Goal: Transaction & Acquisition: Purchase product/service

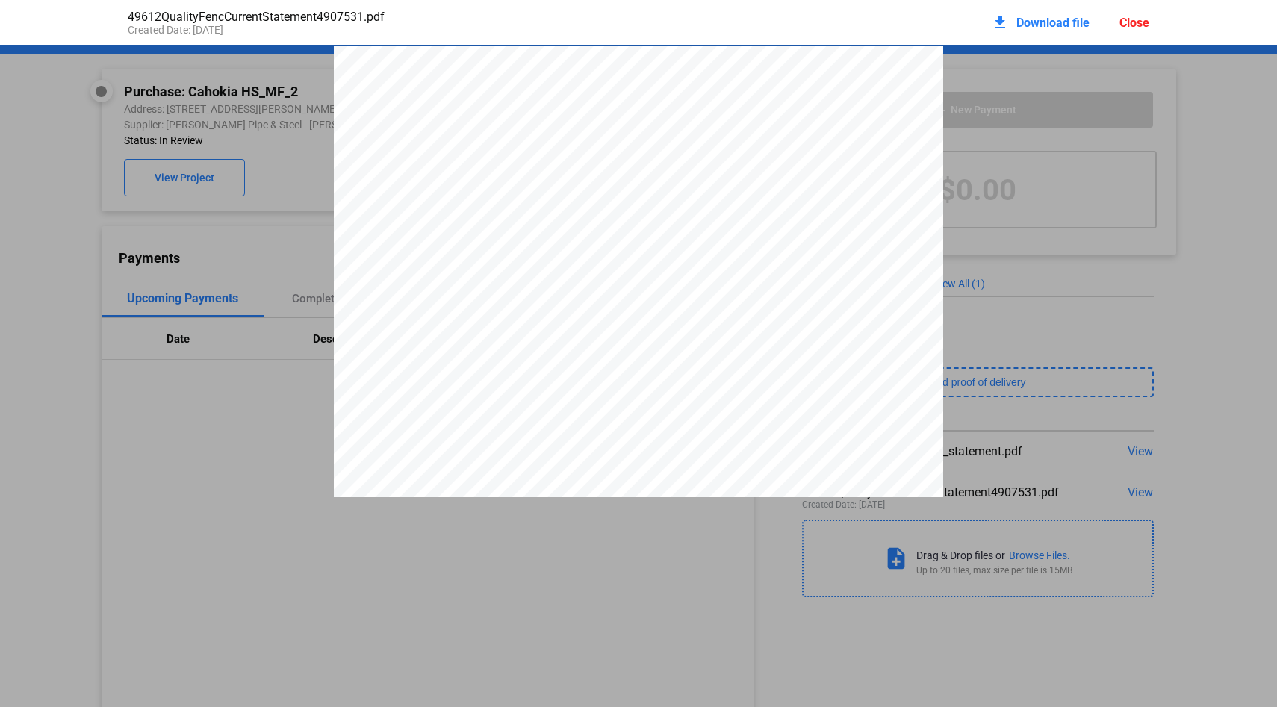
scroll to position [7, 0]
click at [1137, 22] on div "Close" at bounding box center [1135, 23] width 30 height 14
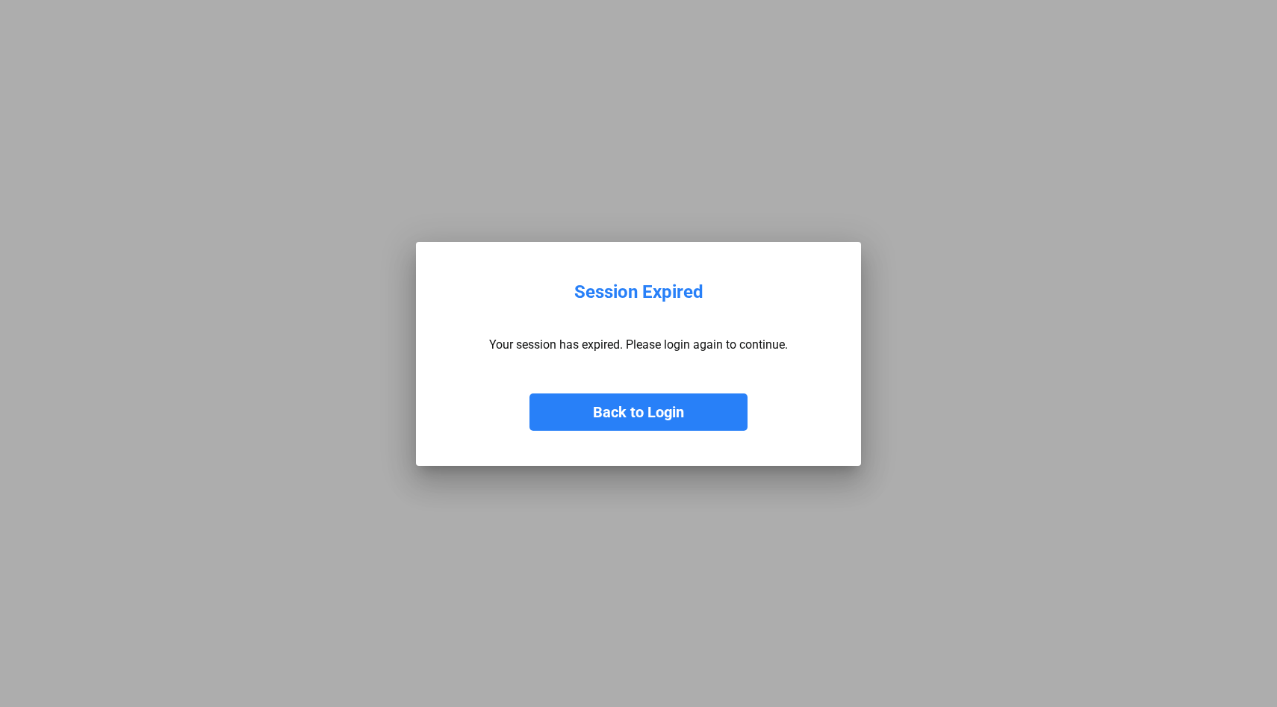
click at [630, 414] on button "Back to Login" at bounding box center [639, 412] width 218 height 37
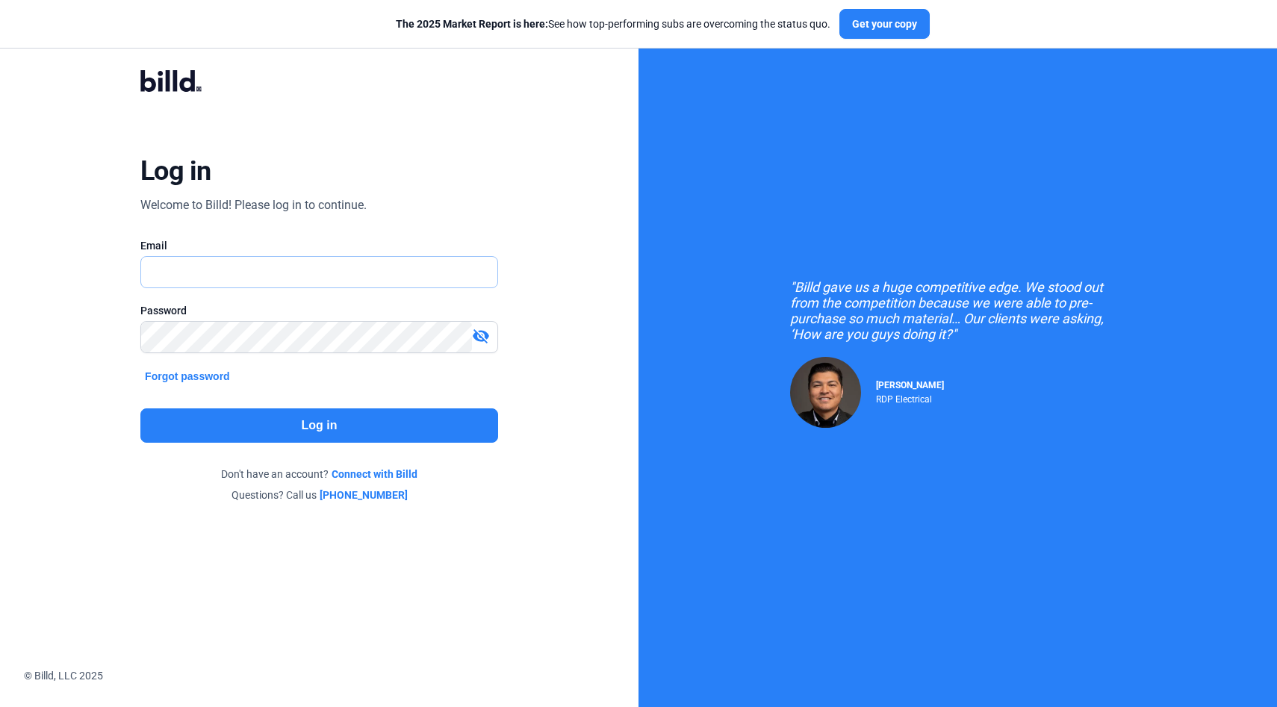
click at [231, 280] on input "text" at bounding box center [311, 272] width 340 height 31
type input "[EMAIL_ADDRESS][DOMAIN_NAME]"
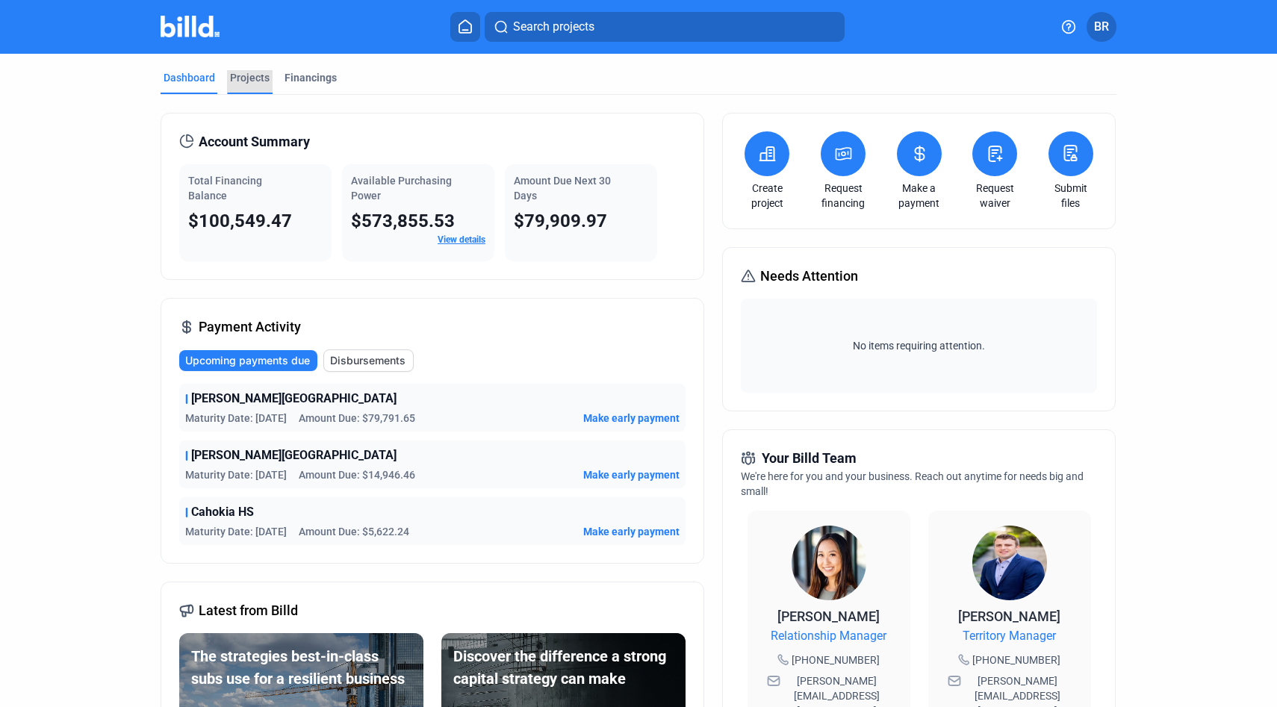
click at [247, 79] on div "Projects" at bounding box center [250, 77] width 40 height 15
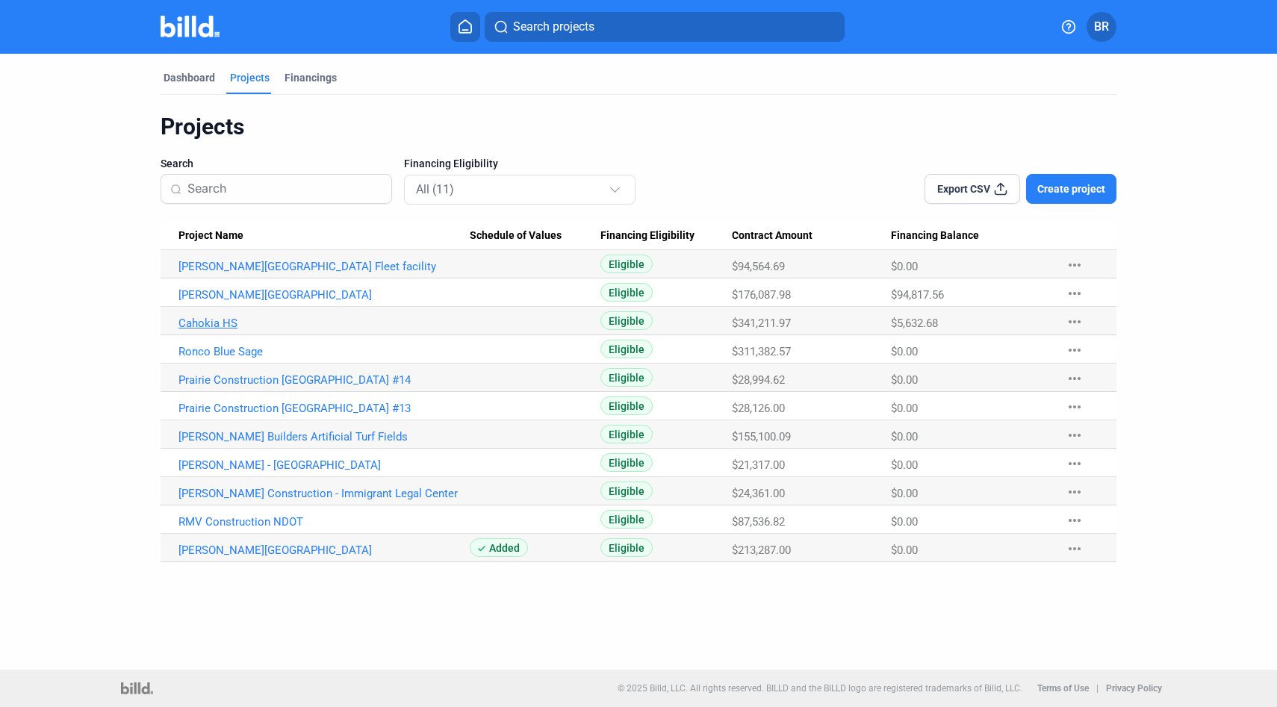
click at [213, 323] on link "Cahokia HS" at bounding box center [324, 323] width 291 height 13
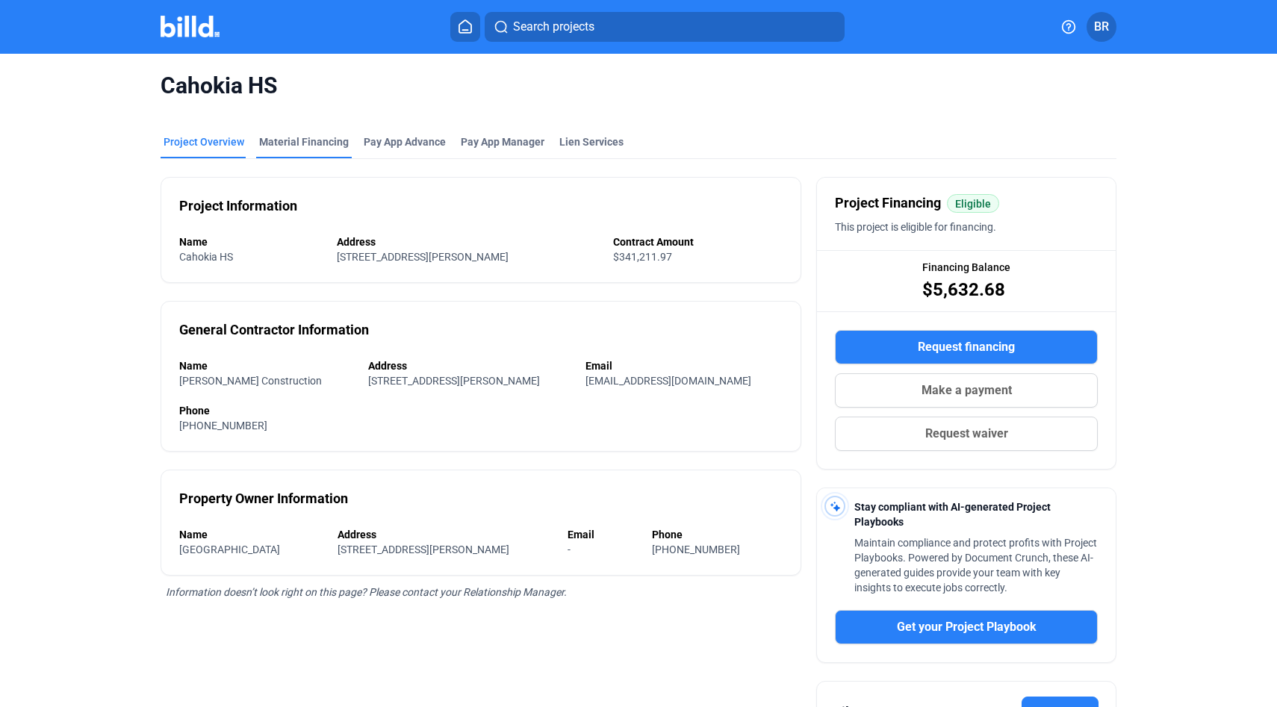
click at [317, 139] on div "Material Financing" at bounding box center [304, 141] width 90 height 15
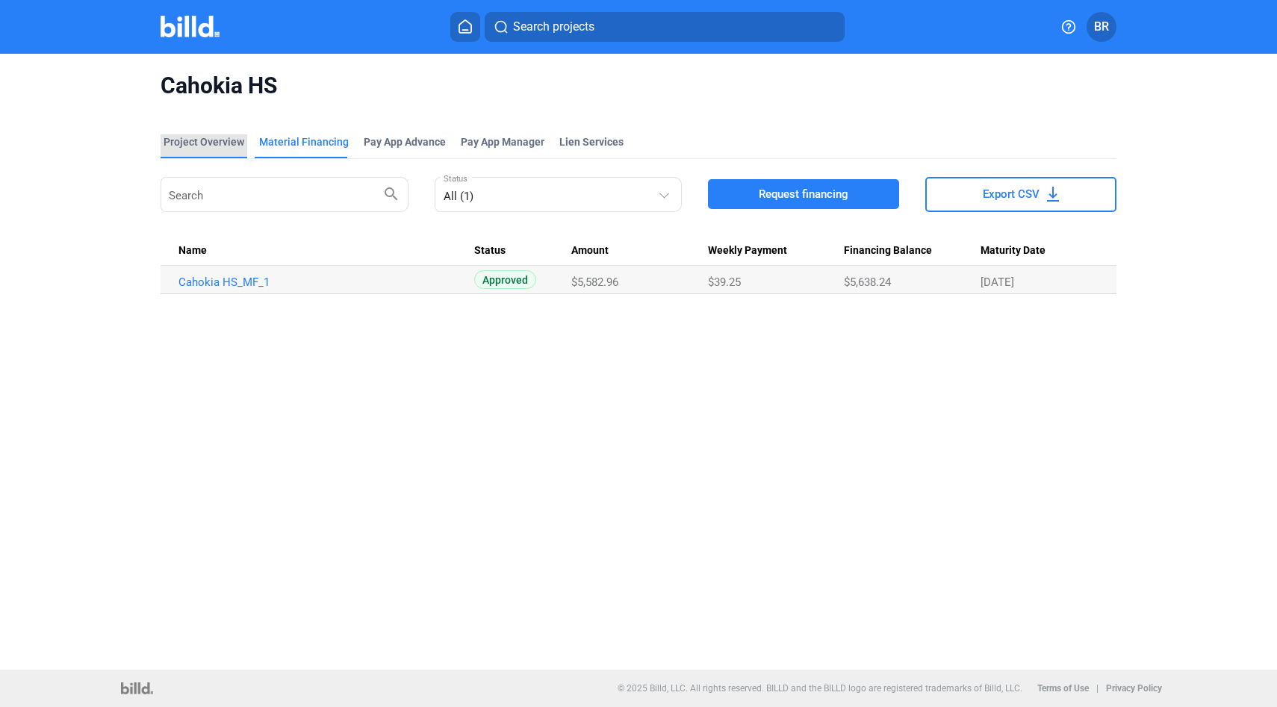
click at [211, 141] on div "Project Overview" at bounding box center [204, 141] width 81 height 15
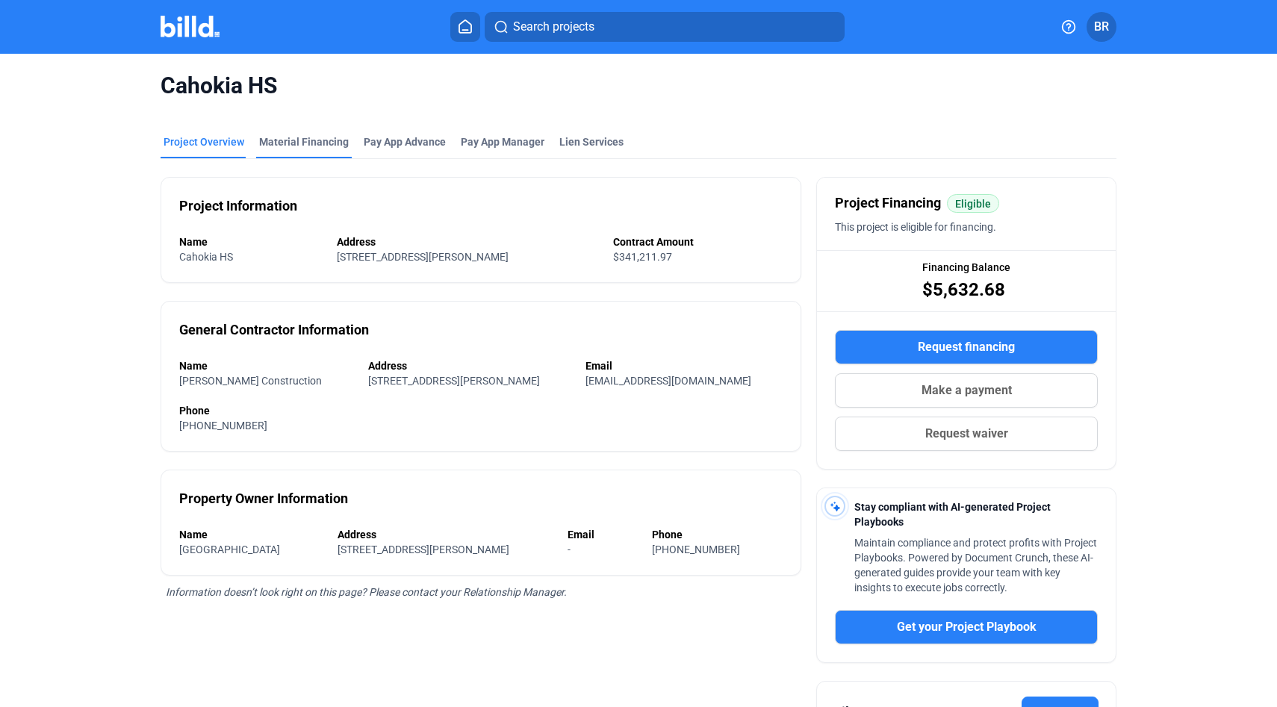
click at [302, 134] on div "Material Financing" at bounding box center [304, 141] width 90 height 15
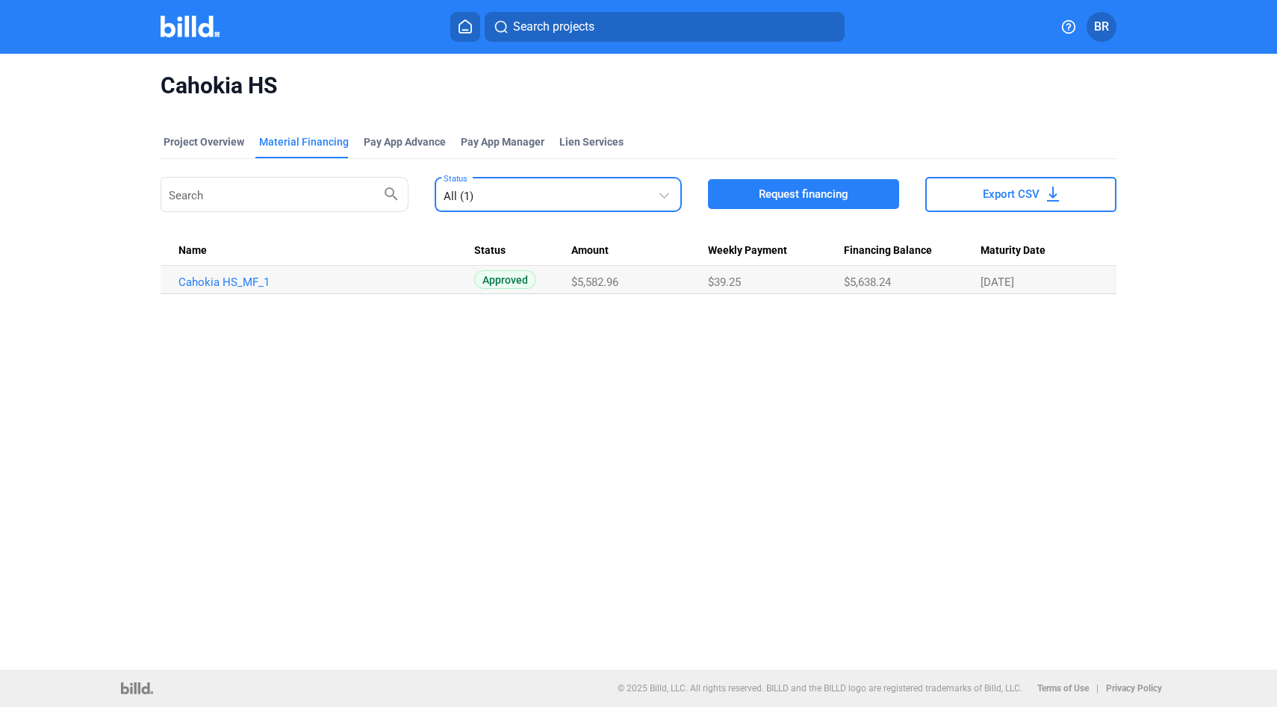
click at [666, 195] on div at bounding box center [665, 193] width 10 height 10
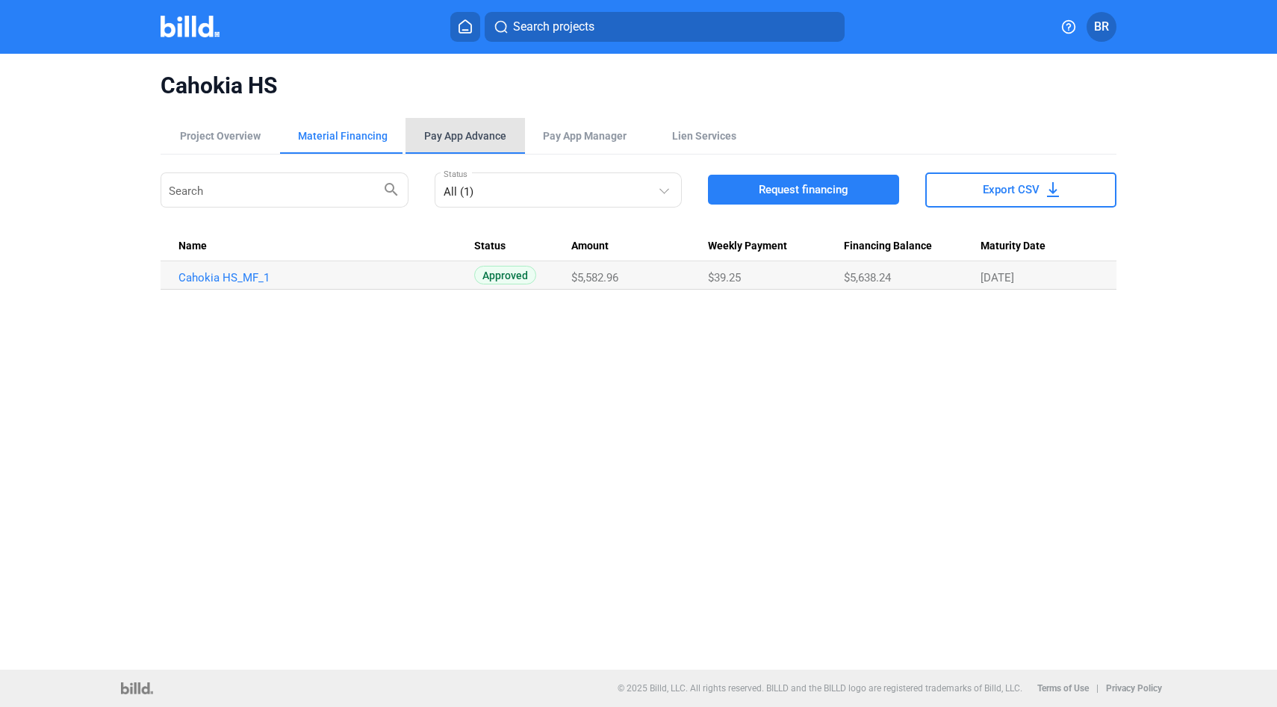
click at [468, 134] on div "Pay App Advance" at bounding box center [465, 135] width 82 height 15
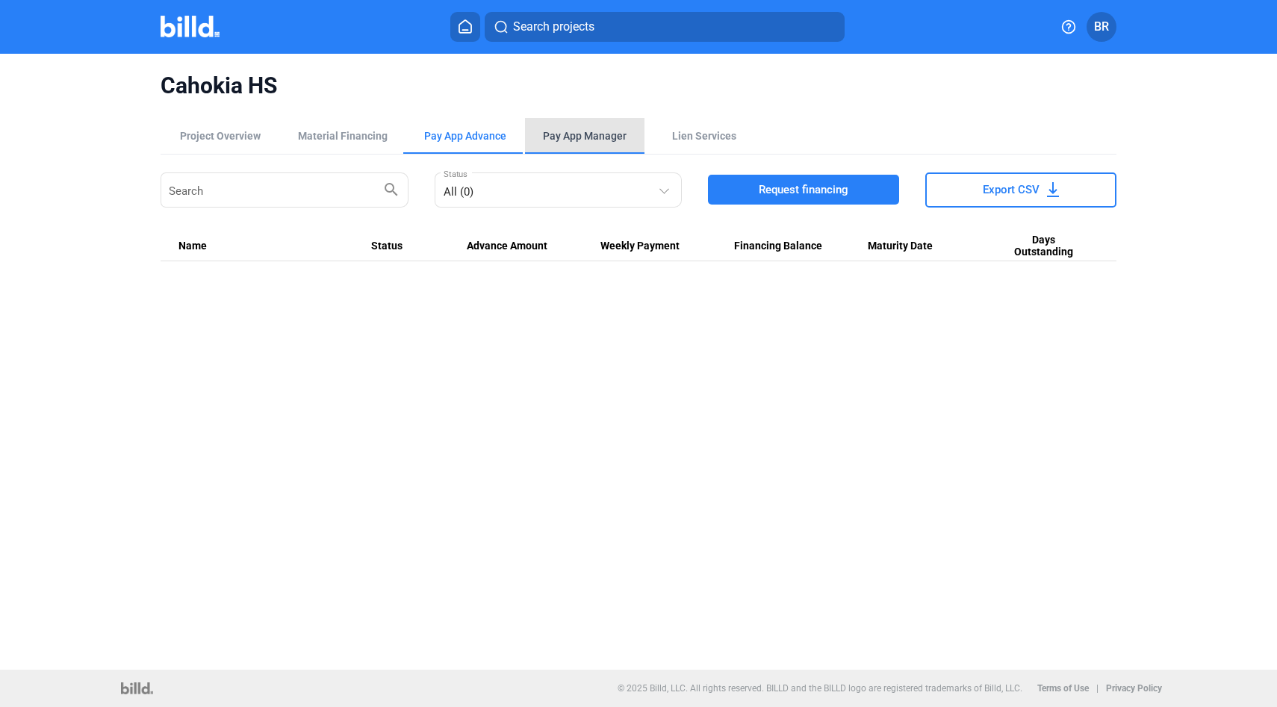
click at [592, 131] on span "Pay App Manager" at bounding box center [585, 135] width 84 height 15
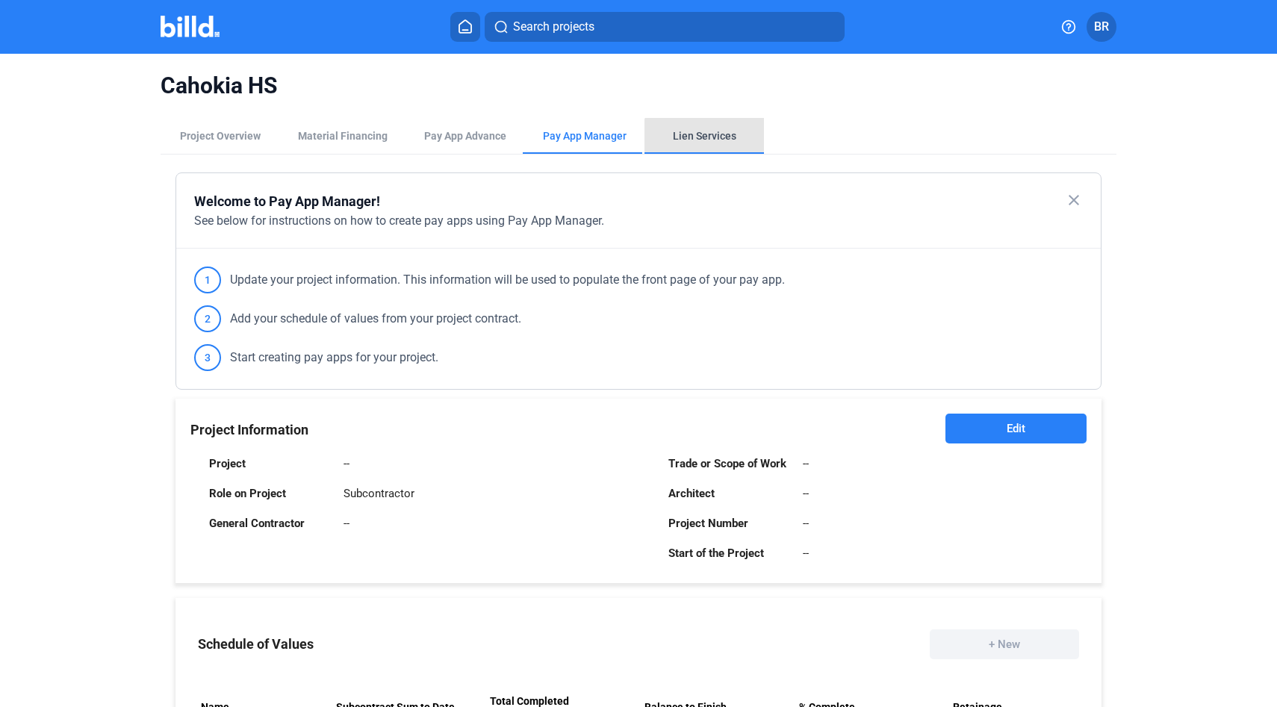
click at [707, 142] on div "Lien Services" at bounding box center [704, 135] width 63 height 15
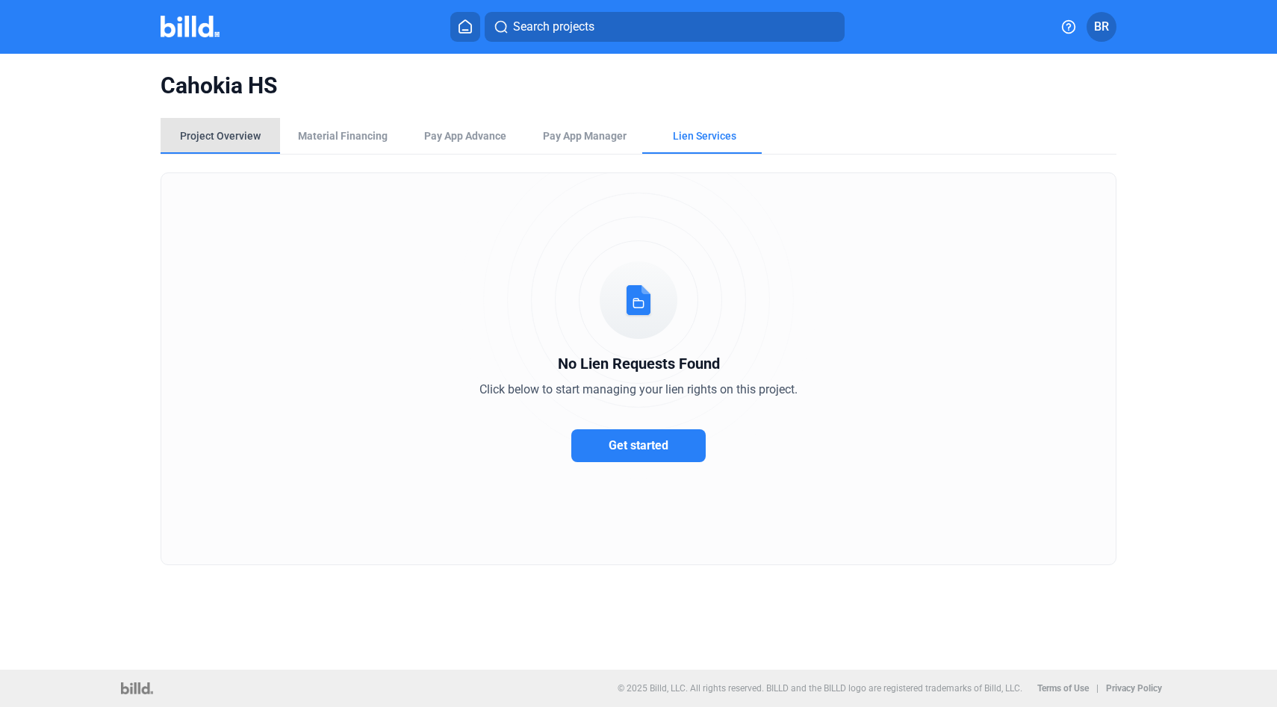
click at [212, 132] on div "Project Overview" at bounding box center [220, 135] width 81 height 15
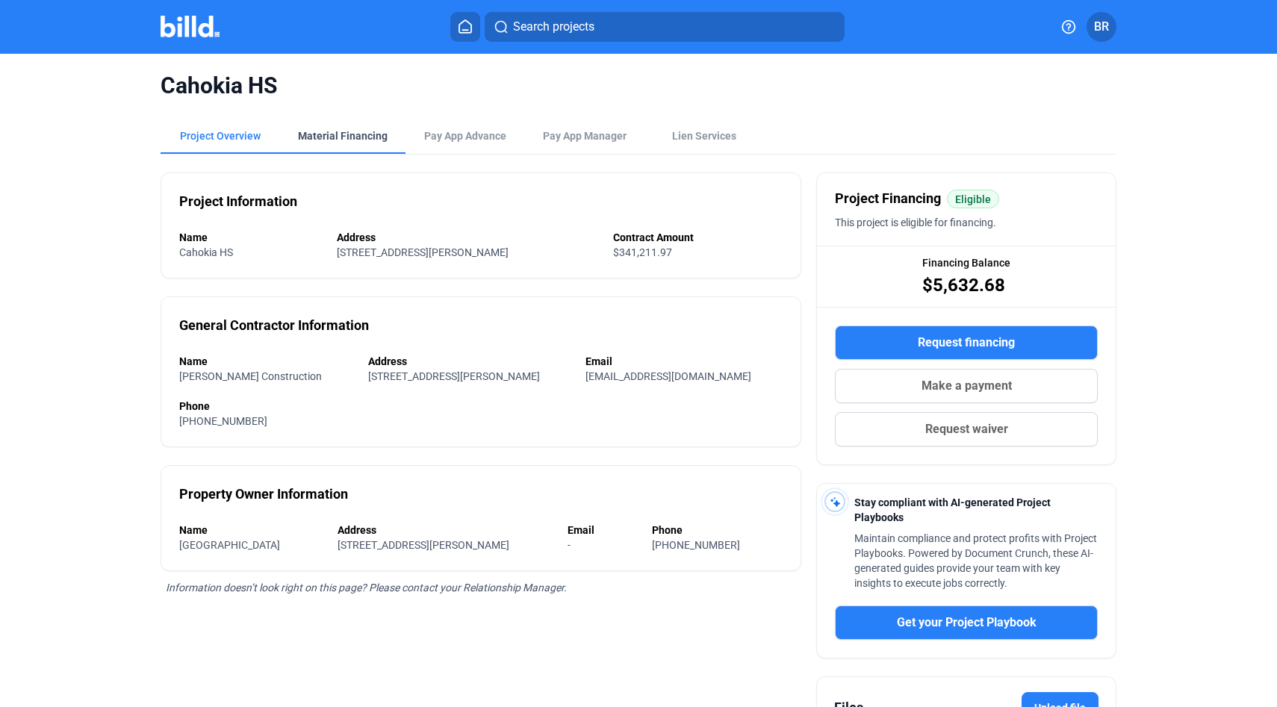
click at [331, 128] on div "Material Financing" at bounding box center [343, 136] width 126 height 36
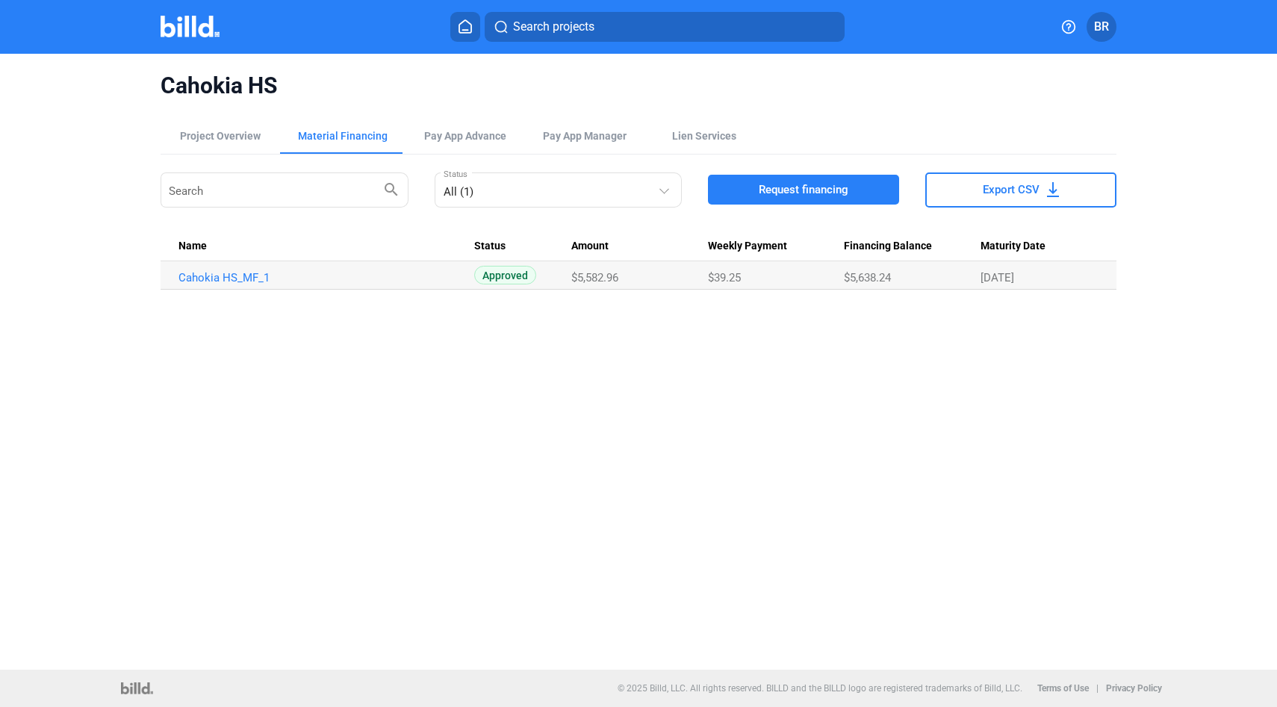
click at [217, 270] on td "Cahokia HS_MF_1" at bounding box center [318, 275] width 314 height 28
click at [212, 279] on link "Cahokia HS_MF_1" at bounding box center [324, 277] width 291 height 13
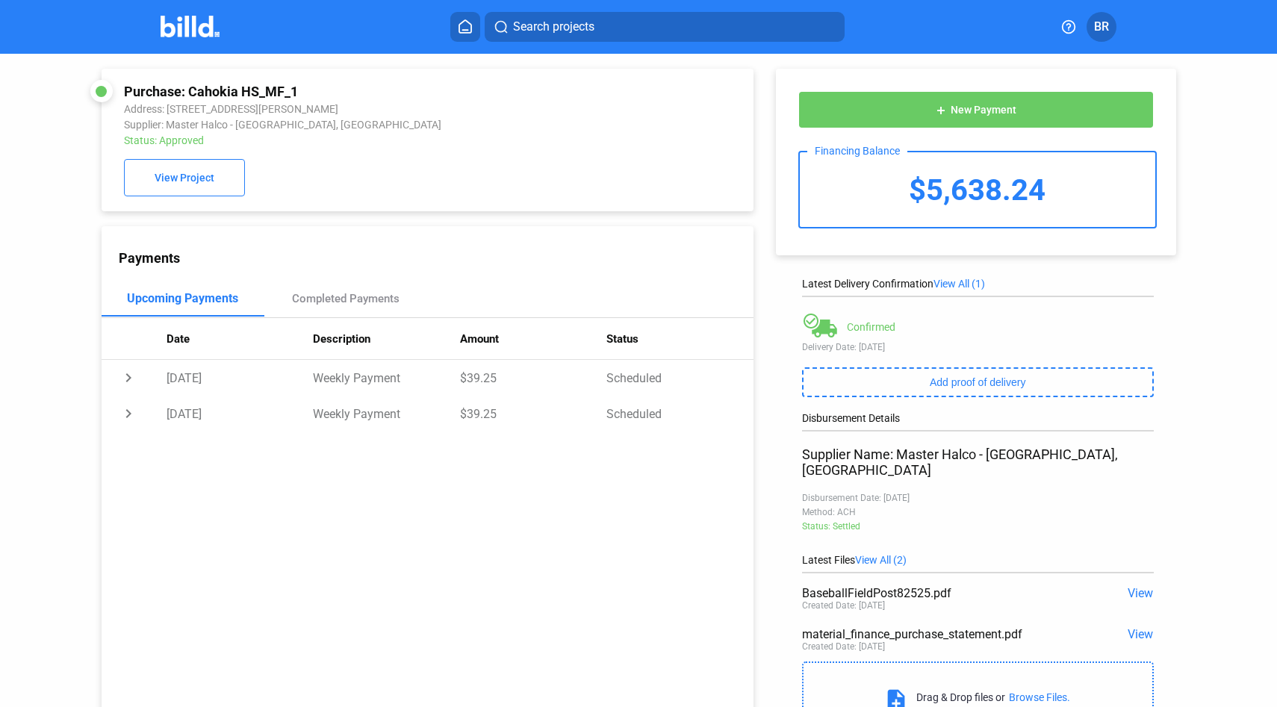
scroll to position [62, 0]
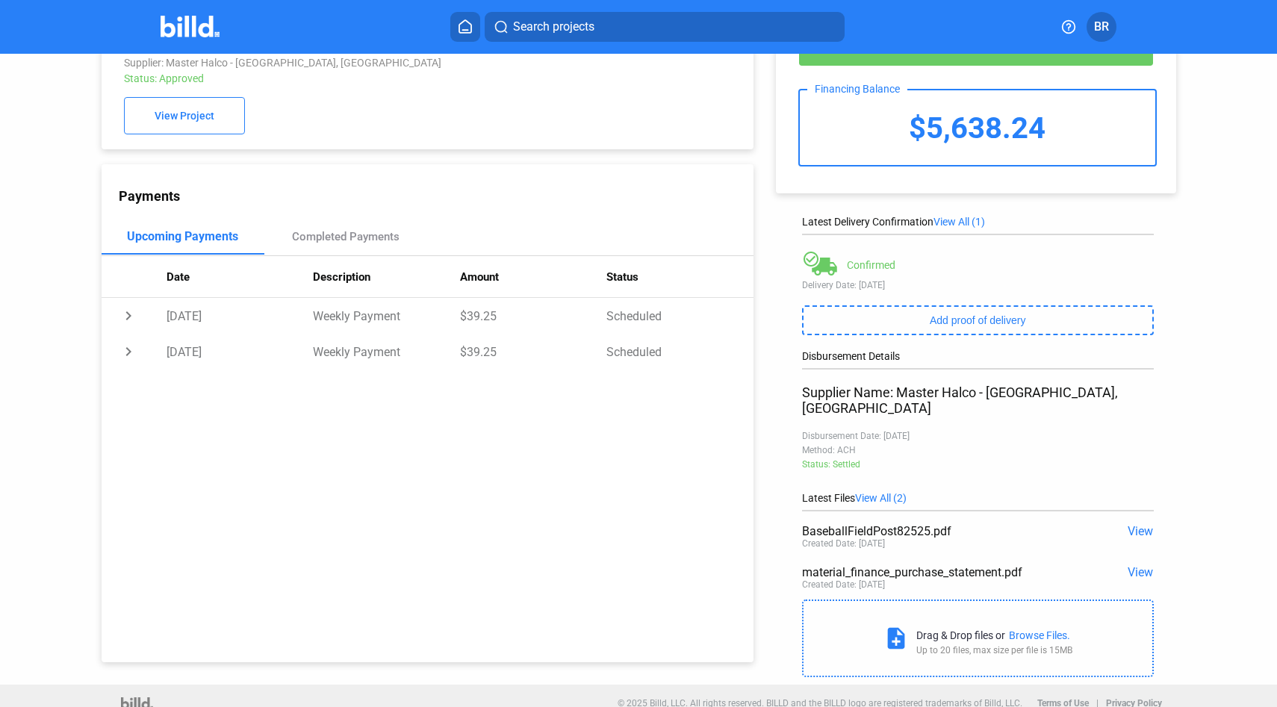
click at [1131, 566] on span "View" at bounding box center [1140, 573] width 25 height 14
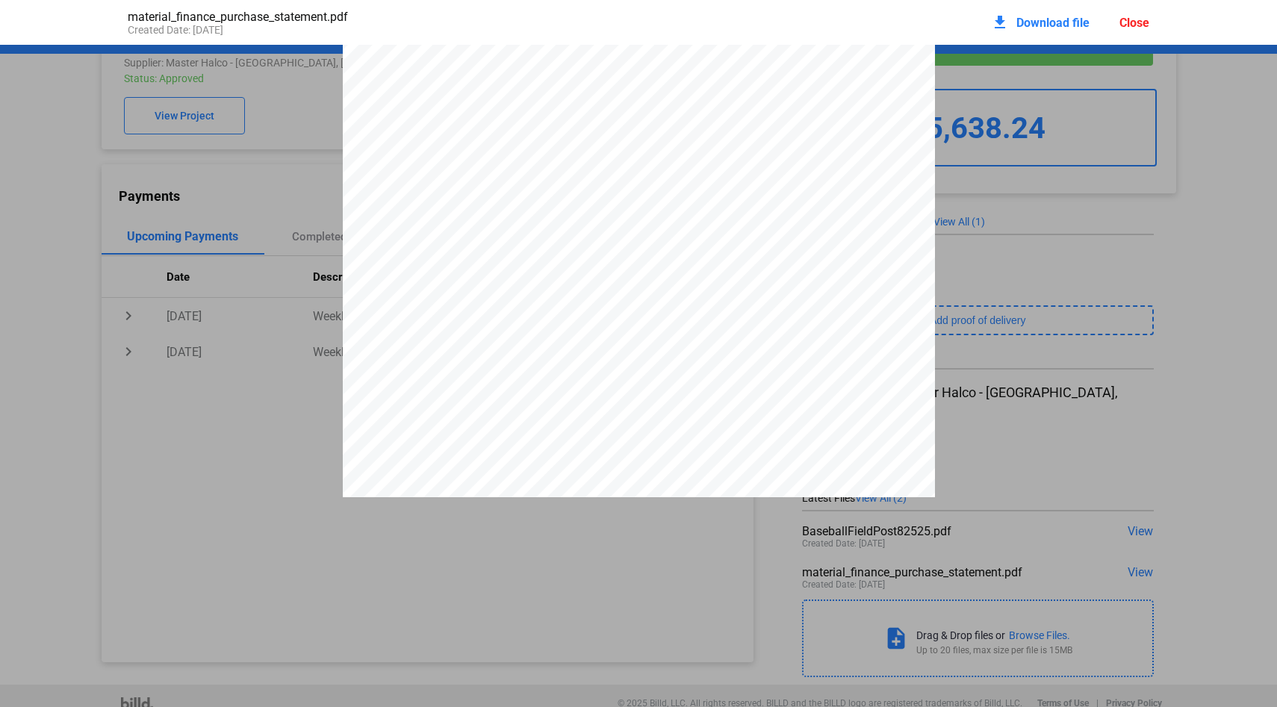
scroll to position [325, 0]
click at [1130, 20] on div "Close" at bounding box center [1135, 23] width 30 height 14
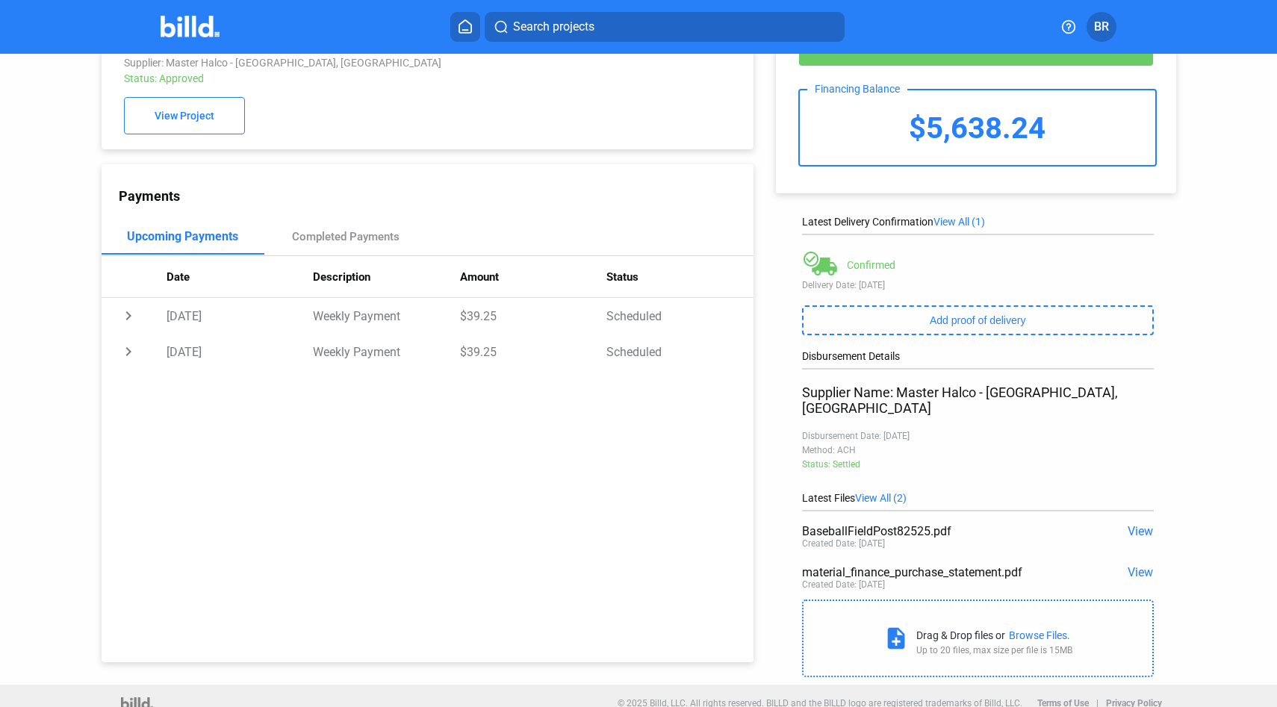
click at [1130, 524] on span "View" at bounding box center [1140, 531] width 25 height 14
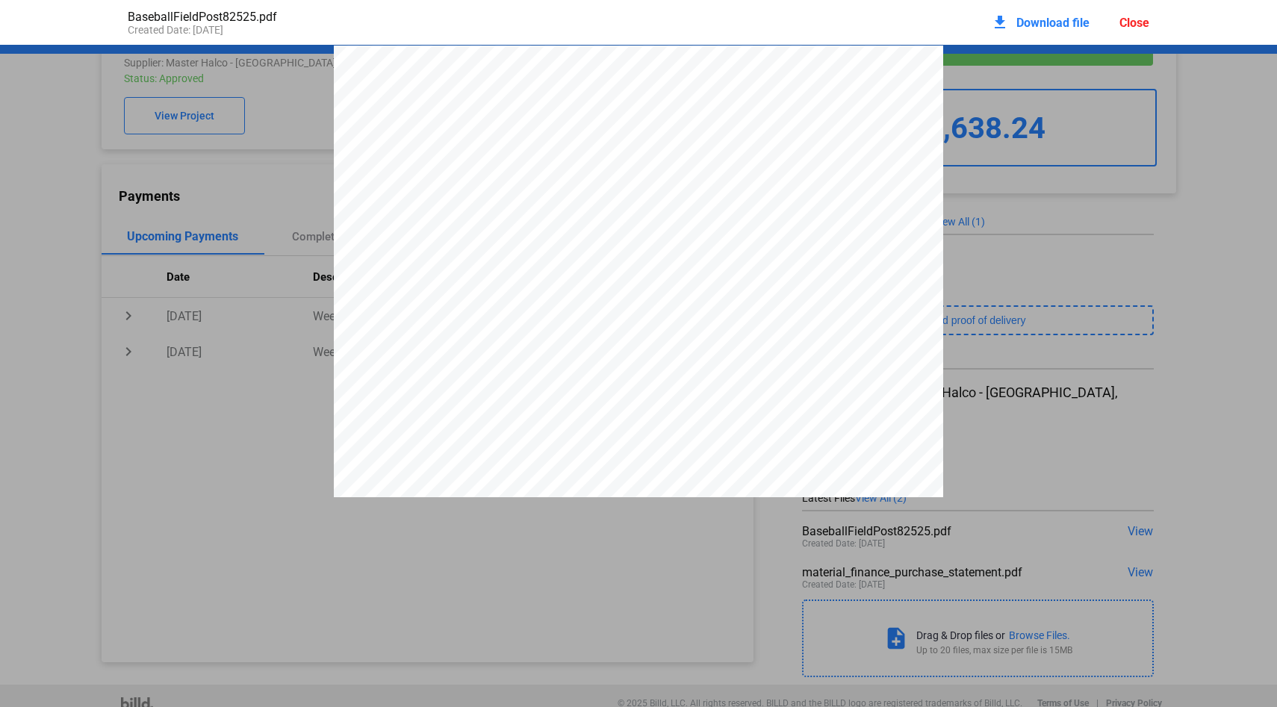
scroll to position [7, 0]
click at [1138, 18] on div "Close" at bounding box center [1135, 23] width 30 height 14
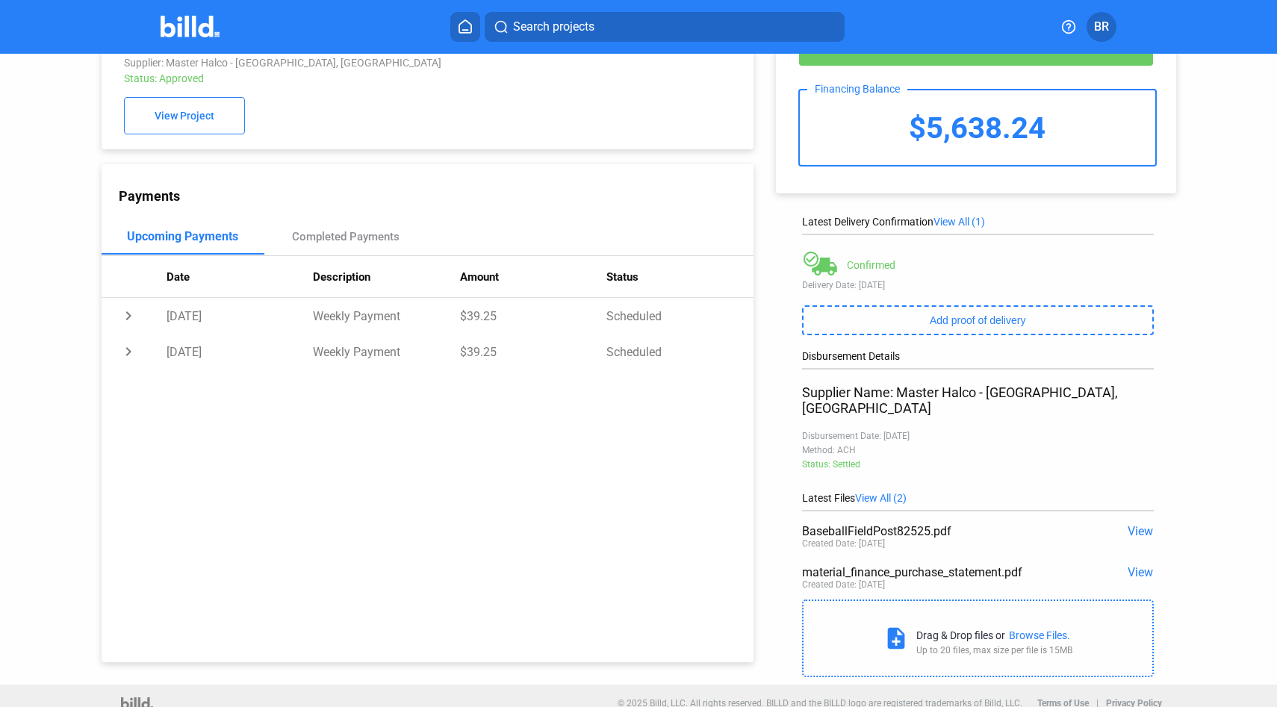
scroll to position [0, 0]
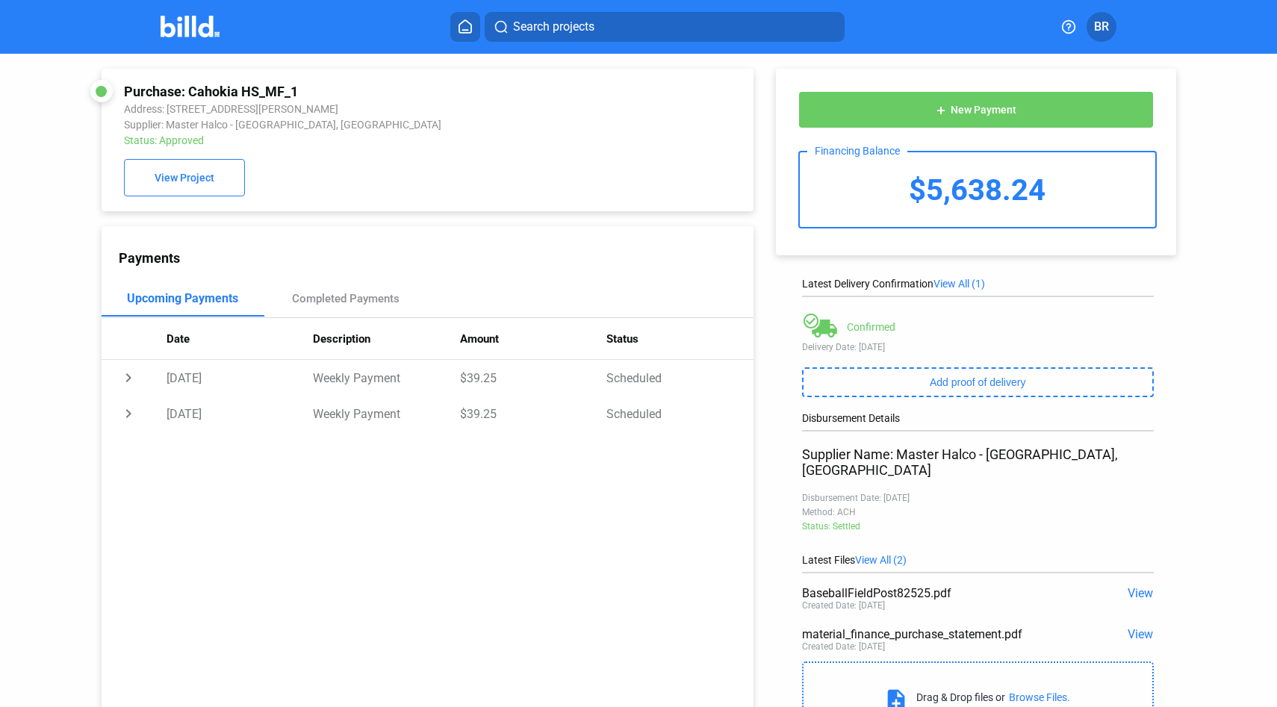
click at [196, 30] on img at bounding box center [190, 27] width 59 height 22
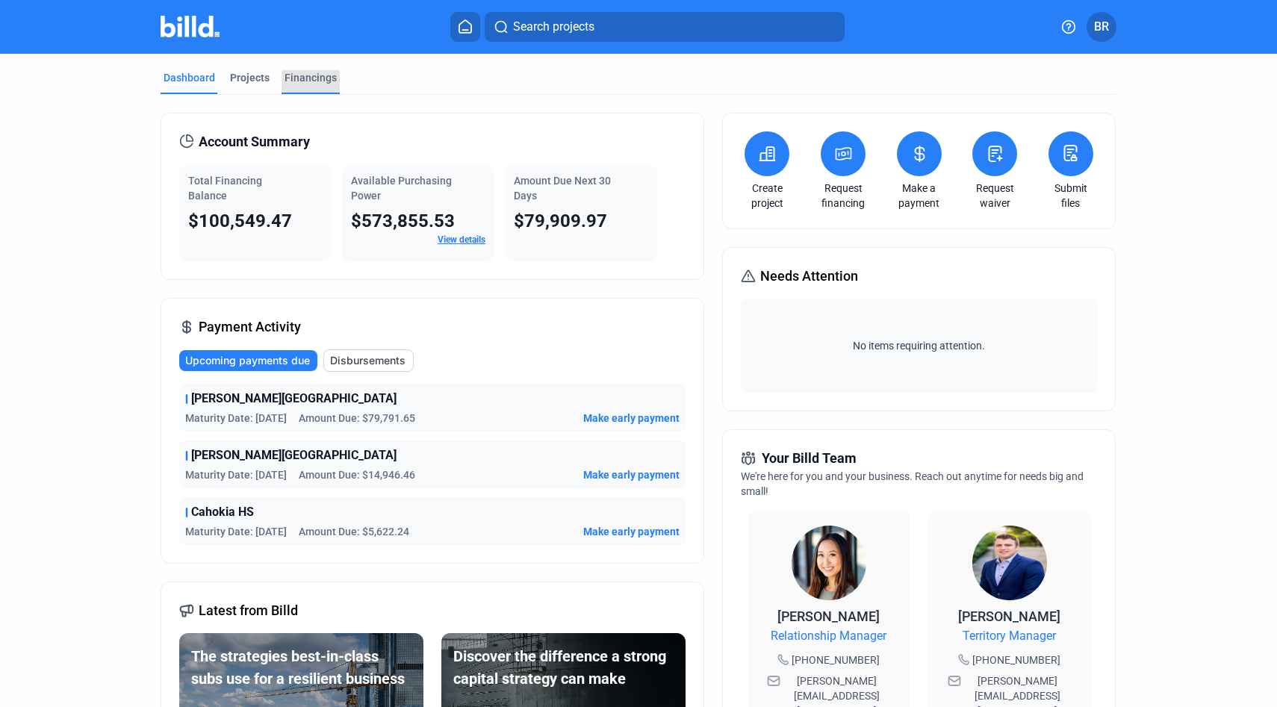
click at [308, 78] on div "Financings" at bounding box center [311, 77] width 52 height 15
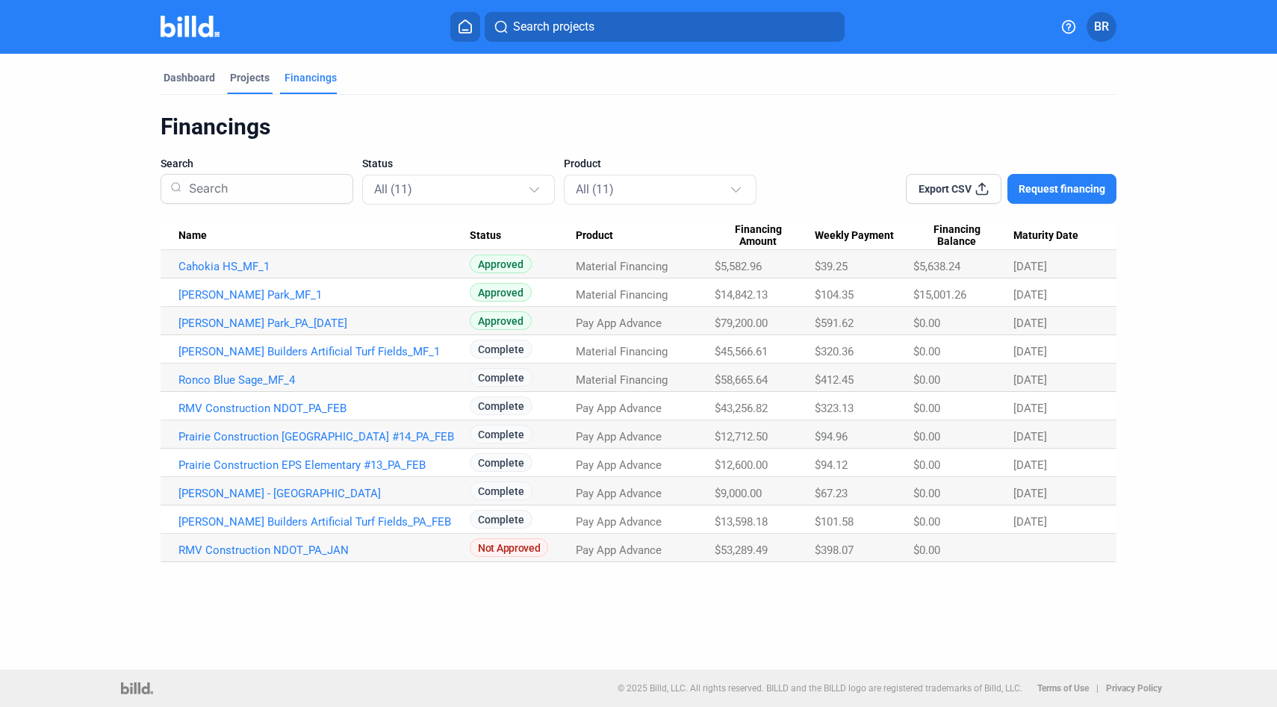
click at [248, 76] on div "Projects" at bounding box center [250, 77] width 40 height 15
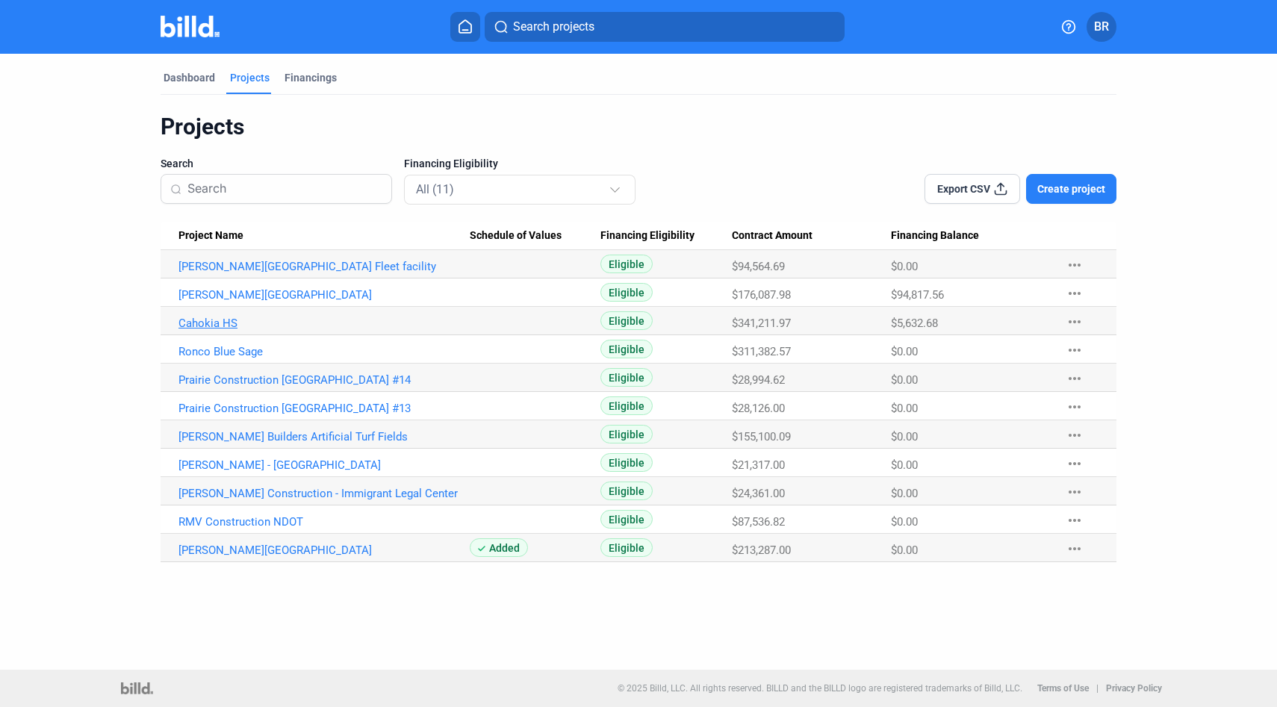
click at [207, 323] on link "Cahokia HS" at bounding box center [324, 323] width 291 height 13
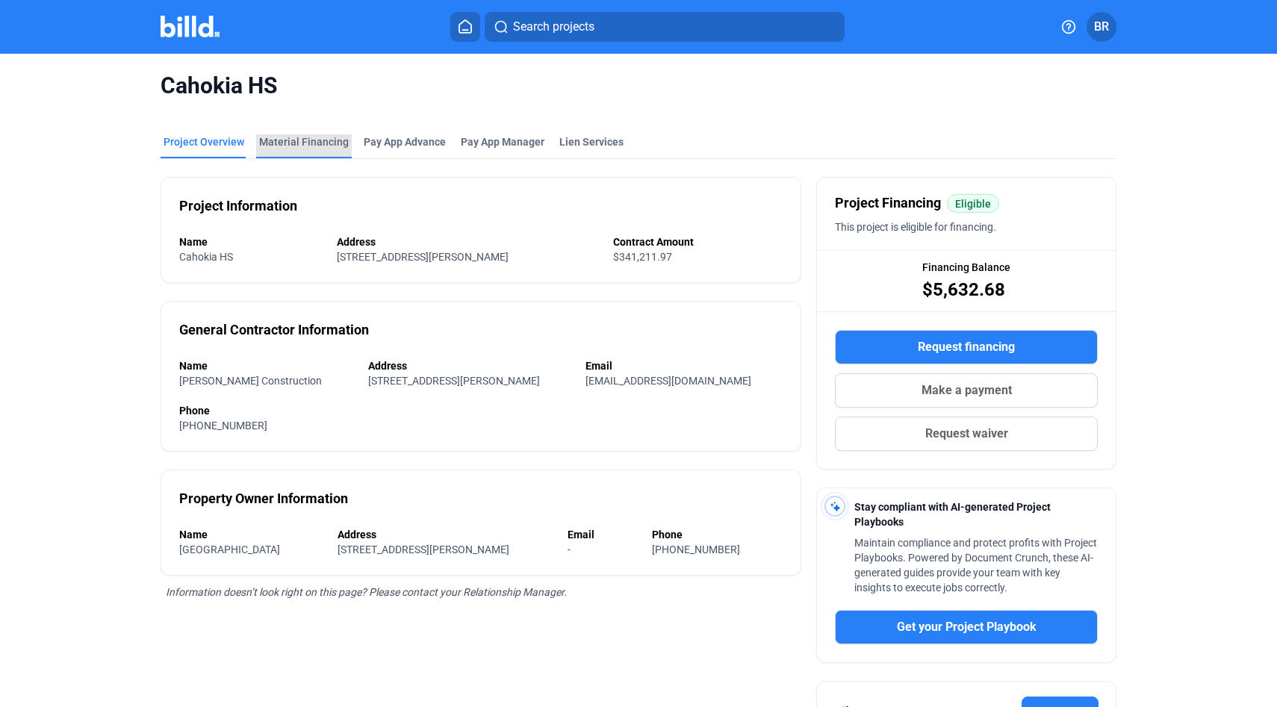
click at [303, 141] on div "Material Financing" at bounding box center [304, 141] width 90 height 15
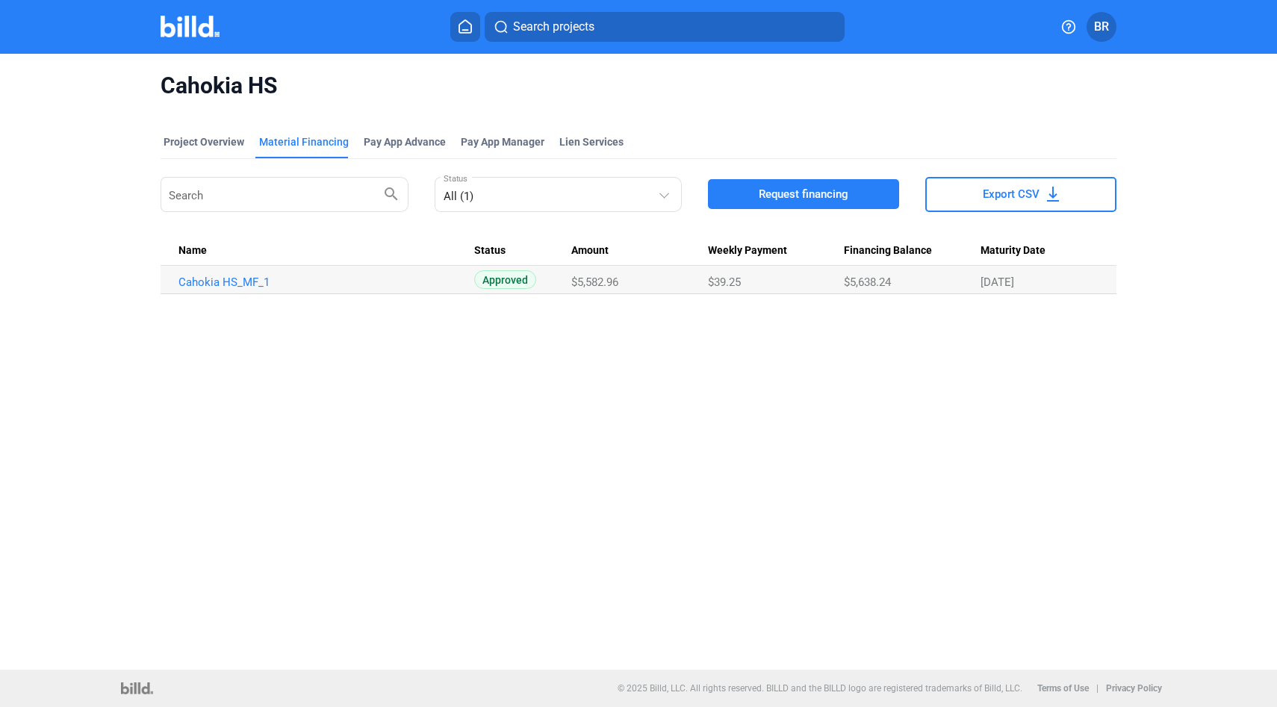
click at [826, 190] on span "Request financing" at bounding box center [804, 194] width 90 height 15
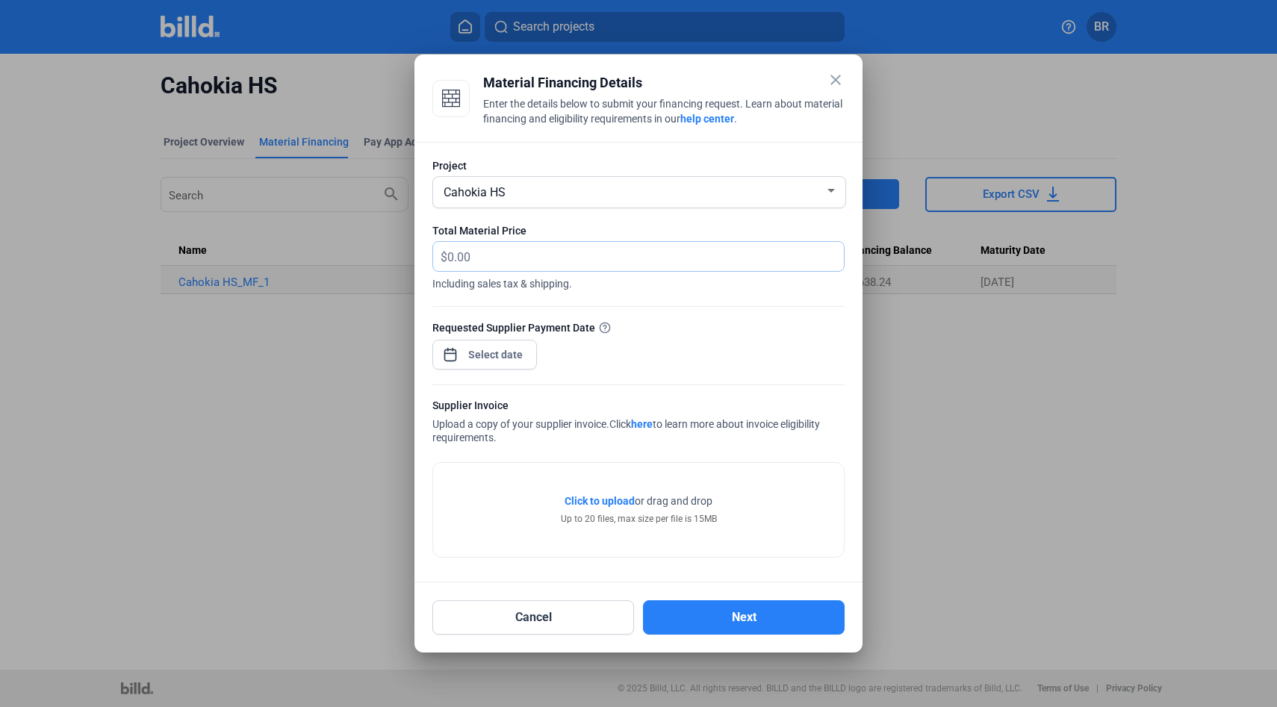
click at [649, 258] on input "text" at bounding box center [645, 256] width 397 height 29
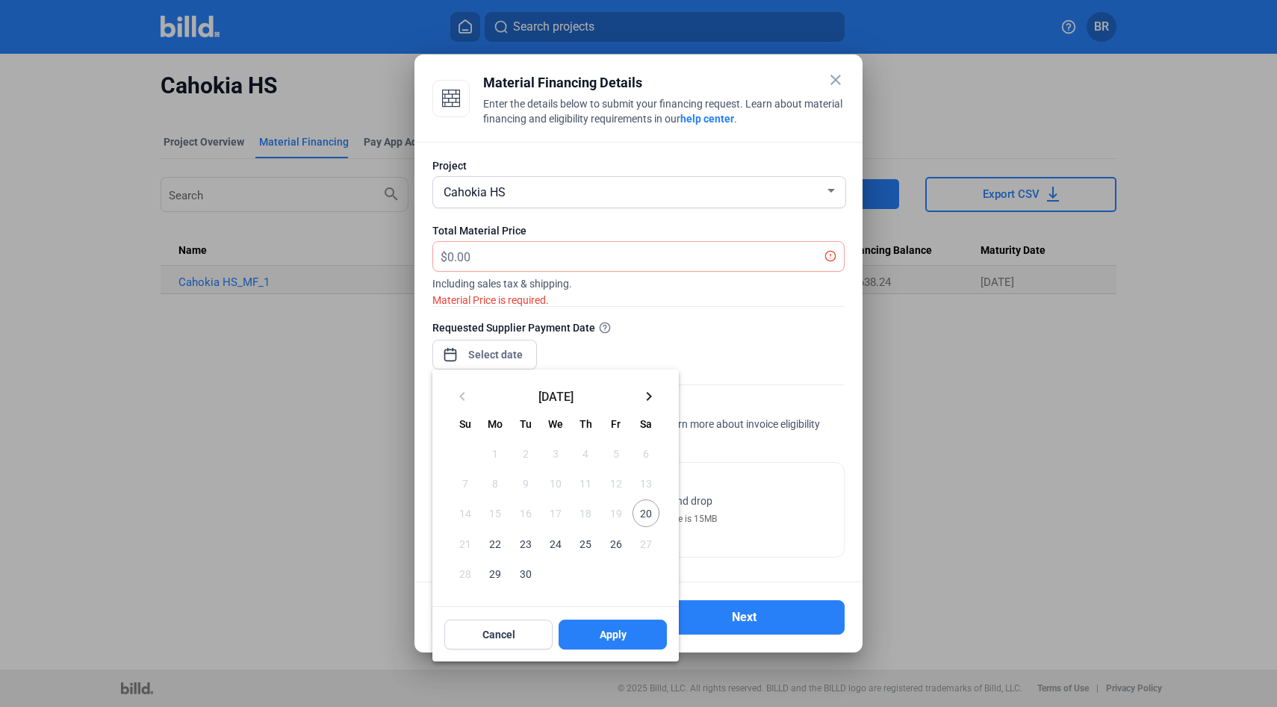
click at [504, 358] on div "close Material Financing Details Enter the details below to submit your financi…" at bounding box center [638, 353] width 1277 height 707
click at [492, 250] on div at bounding box center [638, 353] width 1277 height 707
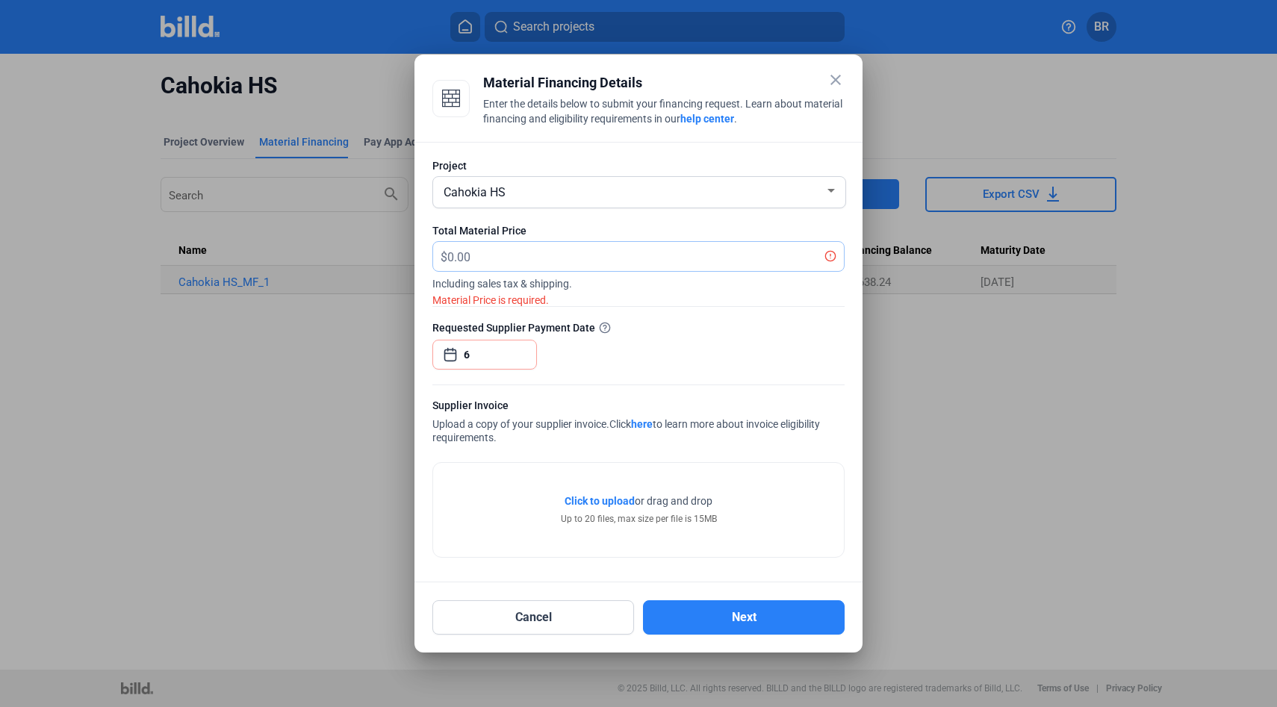
type input "[DATE]"
click at [483, 261] on input "text" at bounding box center [645, 256] width 397 height 29
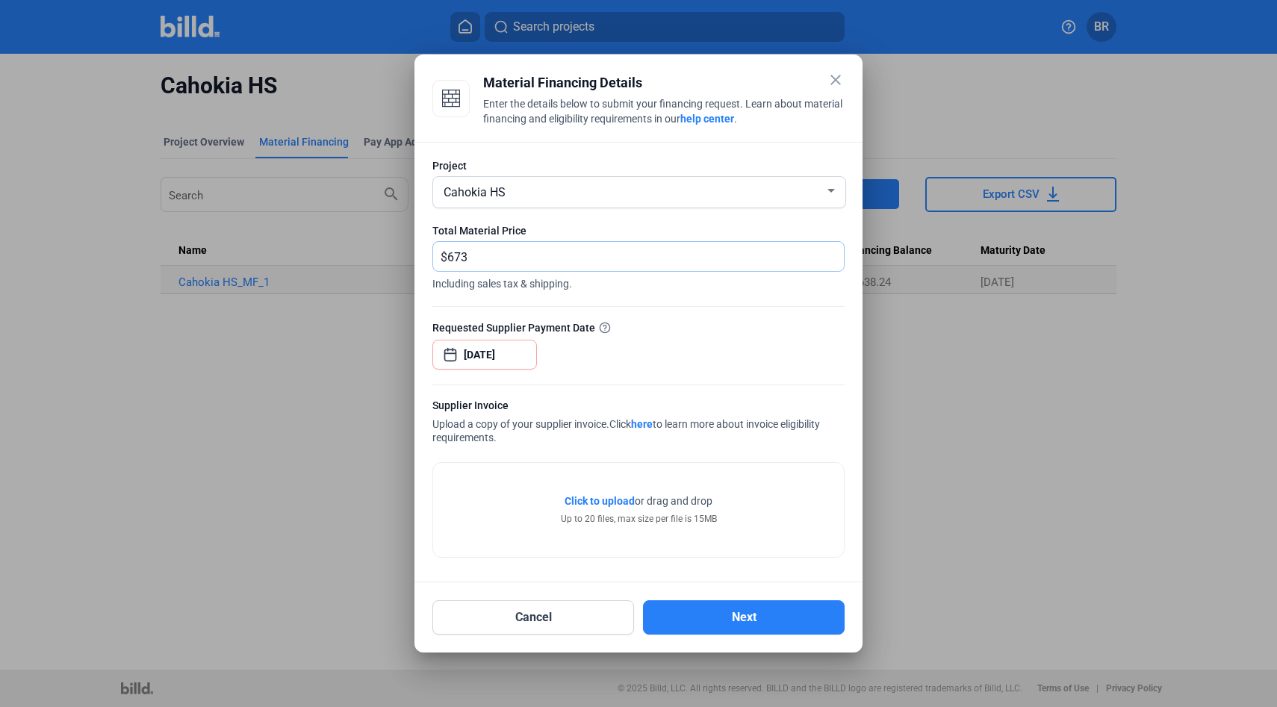
type input "6,734.60"
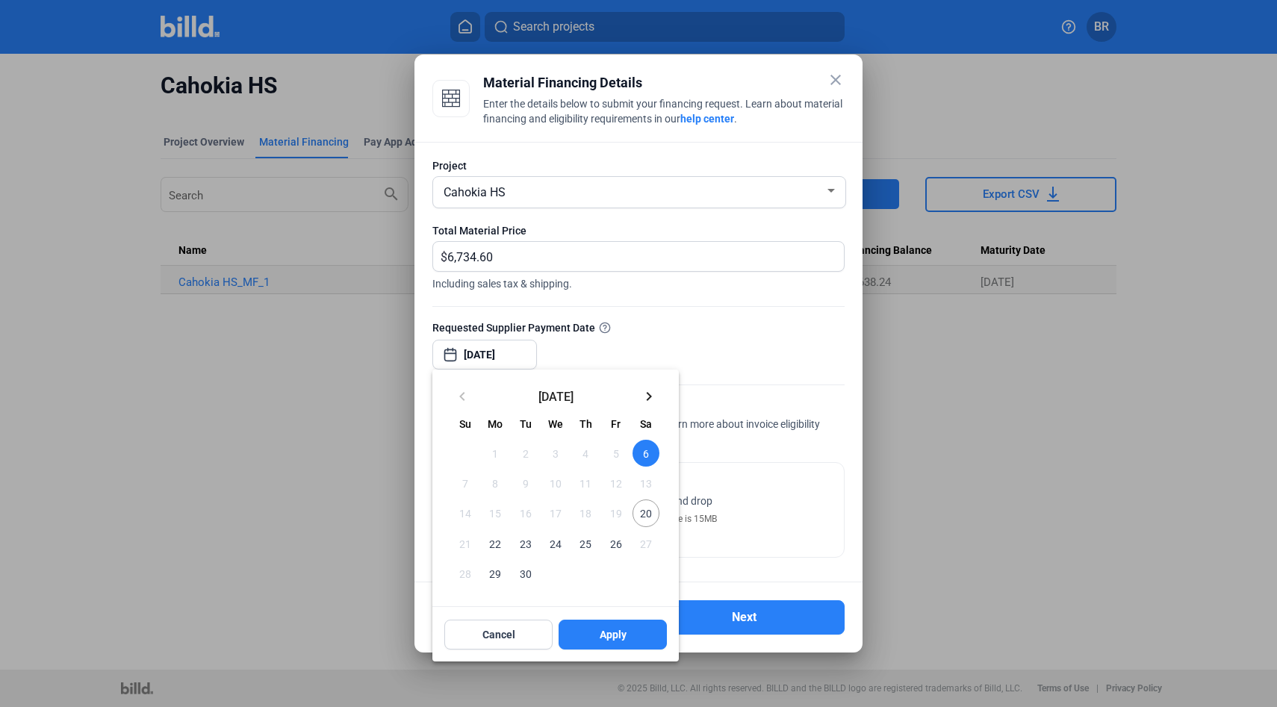
click at [517, 361] on div "close Material Financing Details Enter the details below to submit your financi…" at bounding box center [638, 353] width 1277 height 707
click at [638, 515] on span "20" at bounding box center [646, 513] width 27 height 27
click at [616, 635] on span "Apply" at bounding box center [613, 635] width 27 height 15
type input "[DATE]"
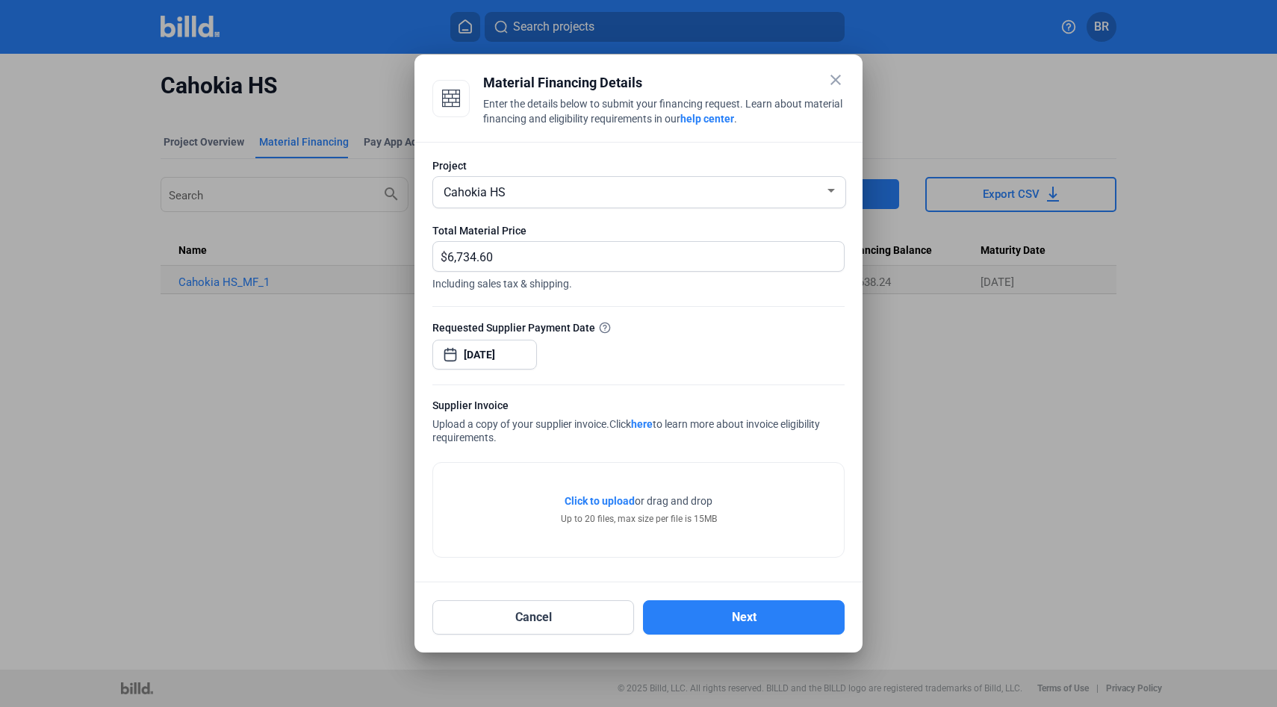
click at [597, 500] on span "Click to upload" at bounding box center [600, 501] width 70 height 12
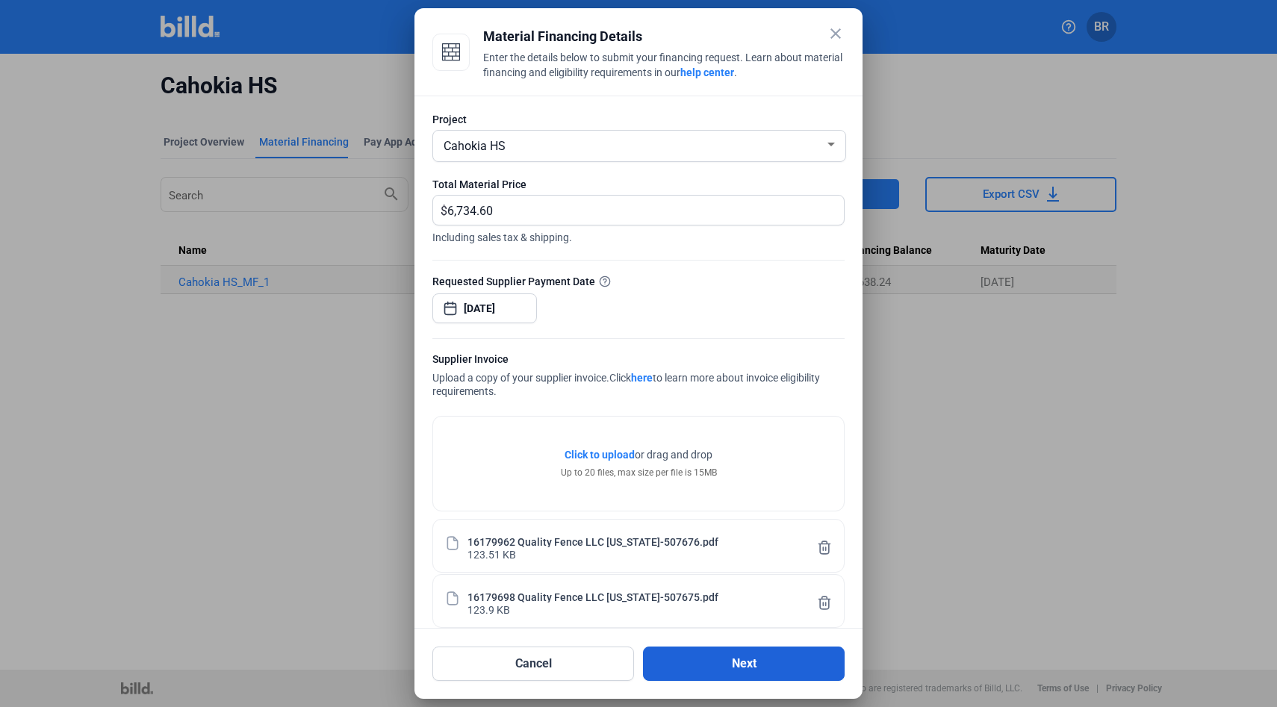
click at [731, 667] on button "Next" at bounding box center [744, 664] width 202 height 34
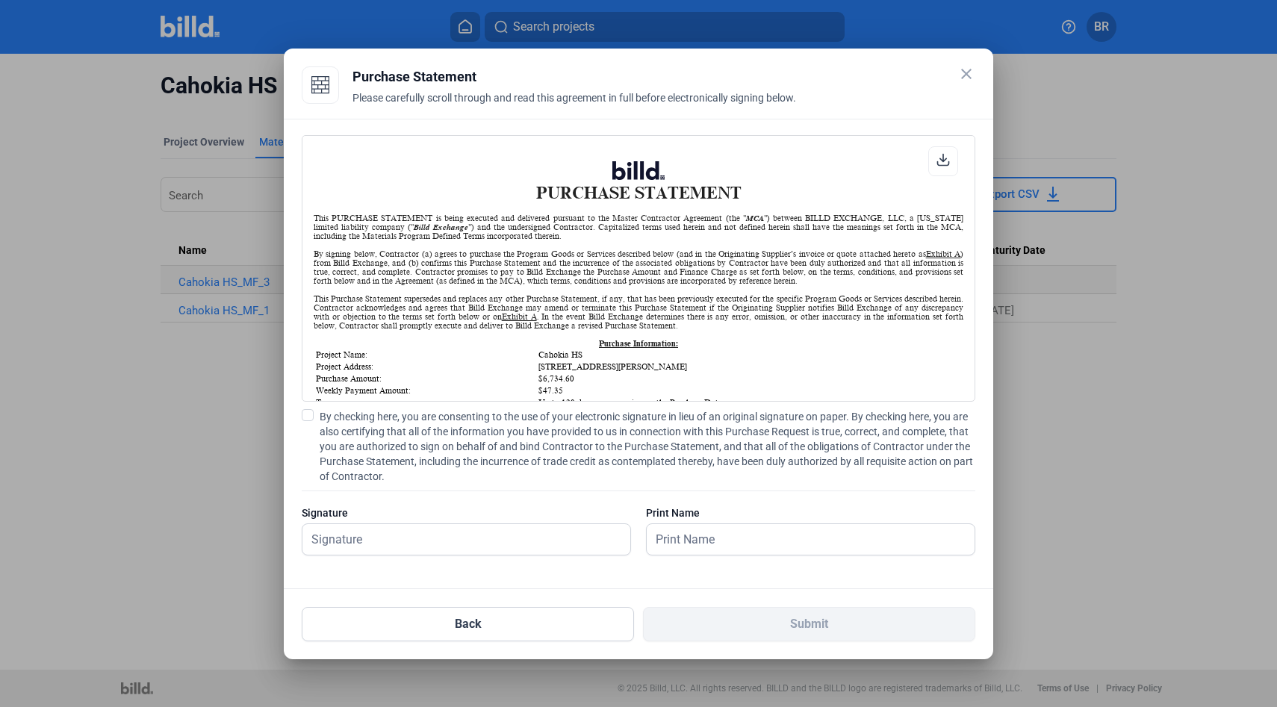
scroll to position [1, 0]
click at [303, 414] on span at bounding box center [308, 415] width 12 height 12
click at [0, 0] on input "By checking here, you are consenting to the use of your electronic signature in…" at bounding box center [0, 0] width 0 height 0
click at [369, 536] on input "text" at bounding box center [459, 539] width 312 height 31
type input "[PERSON_NAME]"
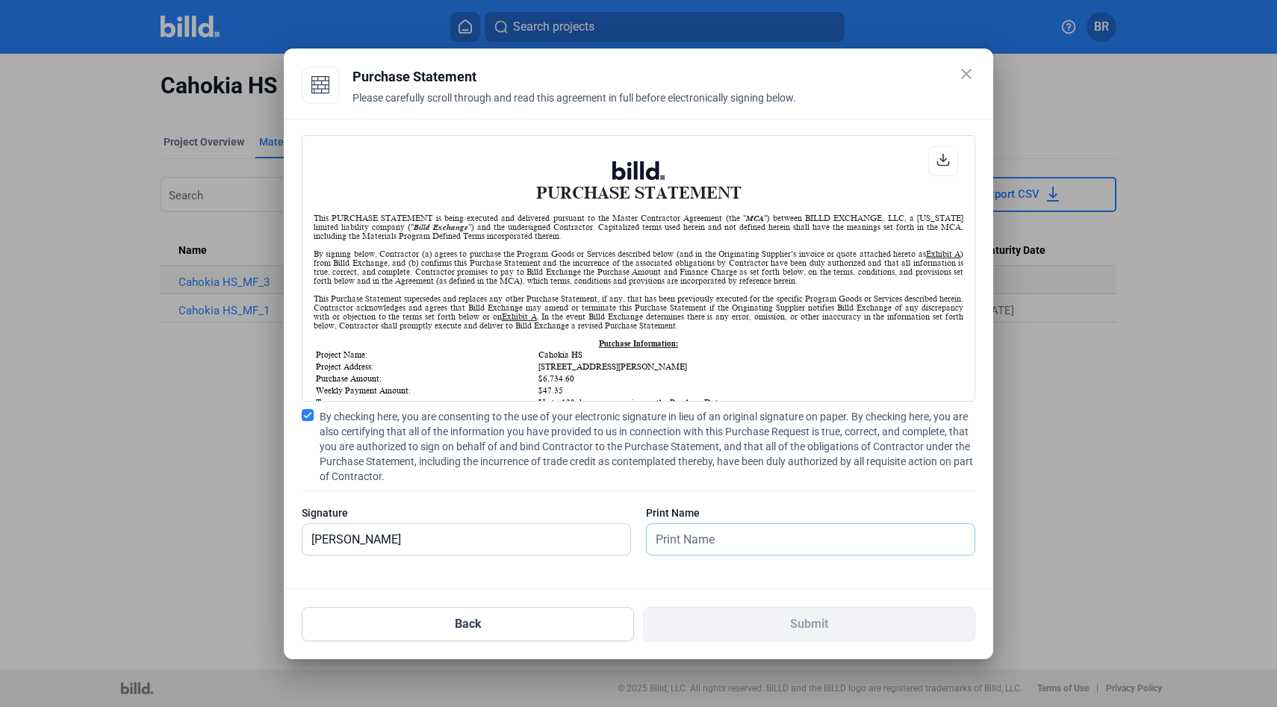
type input "[PERSON_NAME]"
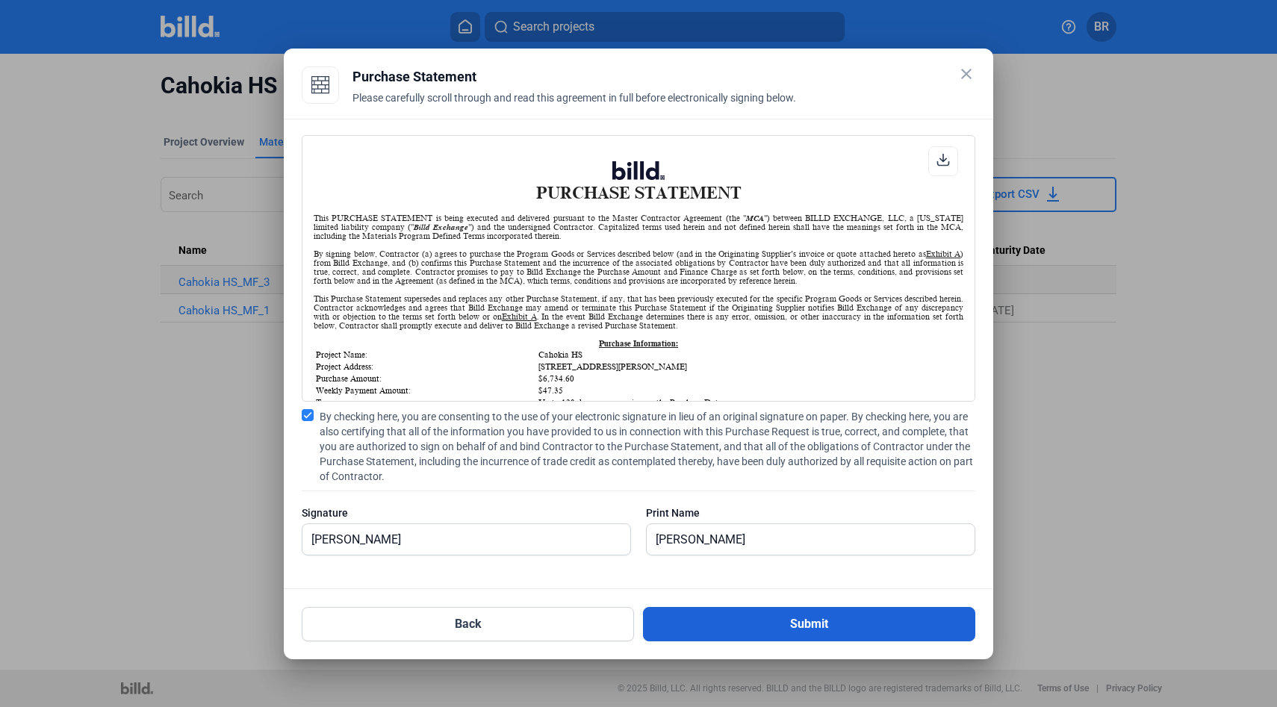
click at [740, 625] on button "Submit" at bounding box center [809, 624] width 332 height 34
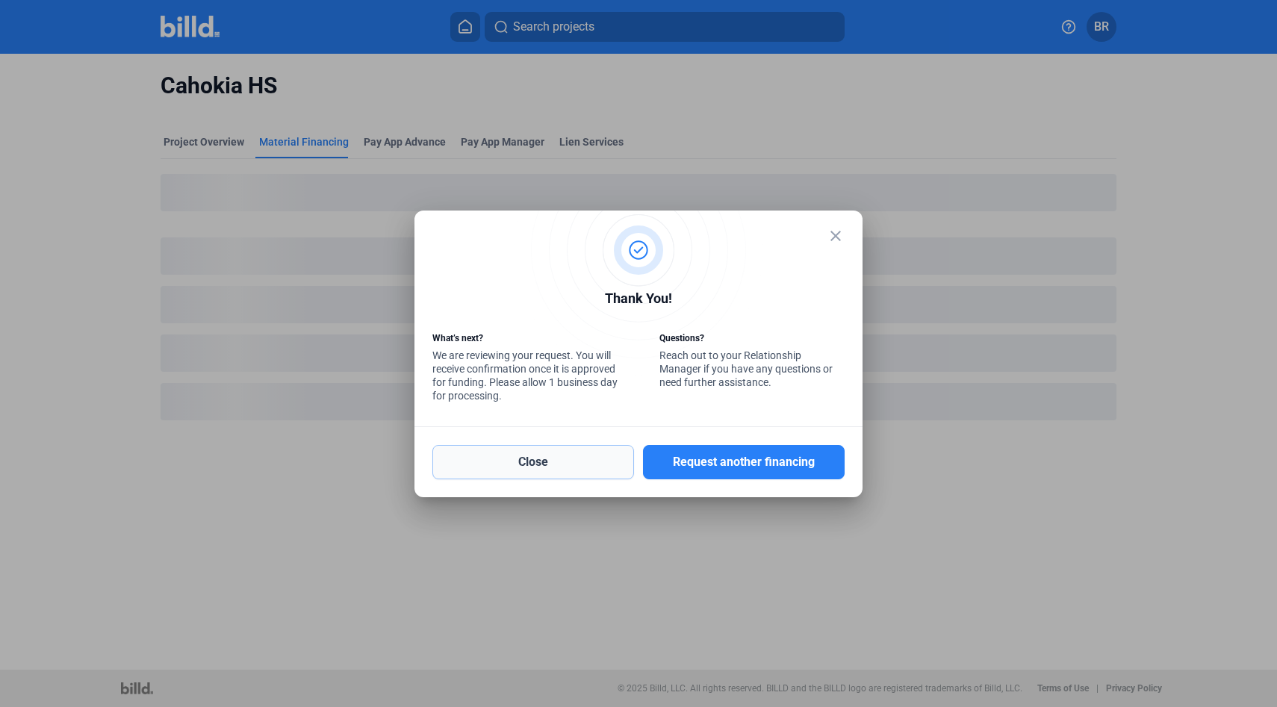
click at [569, 462] on button "Close" at bounding box center [534, 462] width 202 height 34
